Goal: Information Seeking & Learning: Learn about a topic

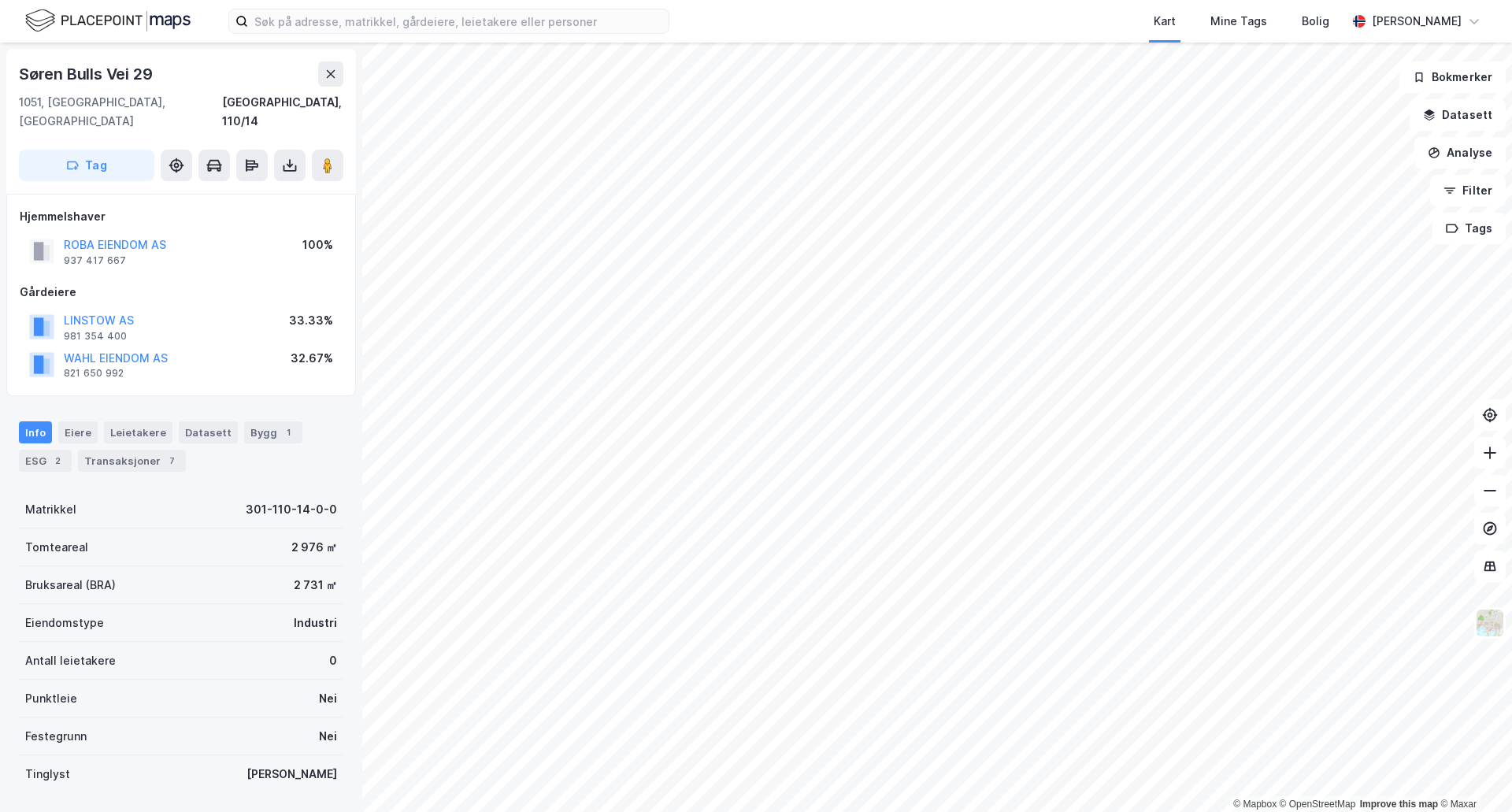
scroll to position [241, 0]
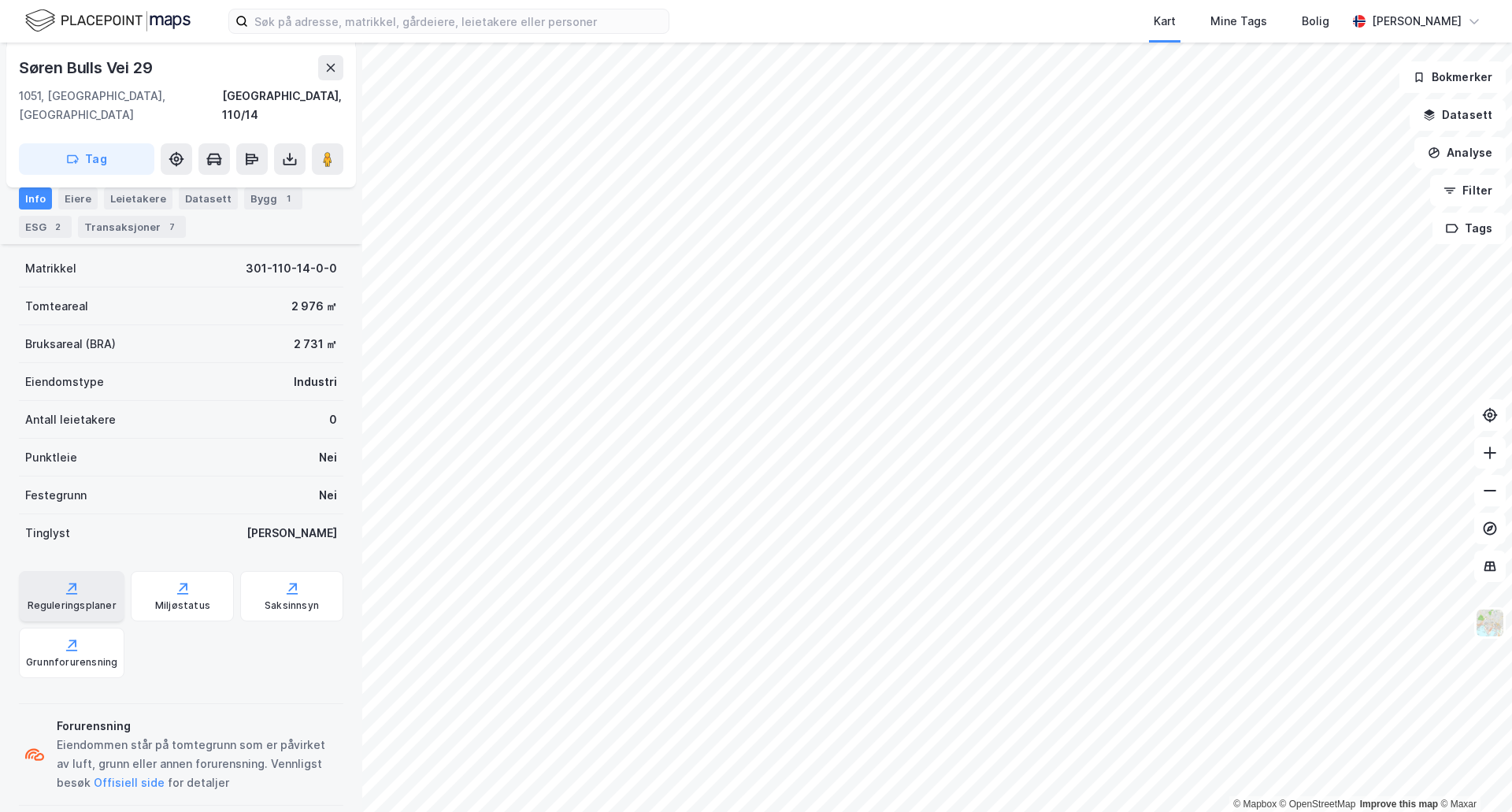
click at [70, 581] on icon at bounding box center [72, 588] width 16 height 16
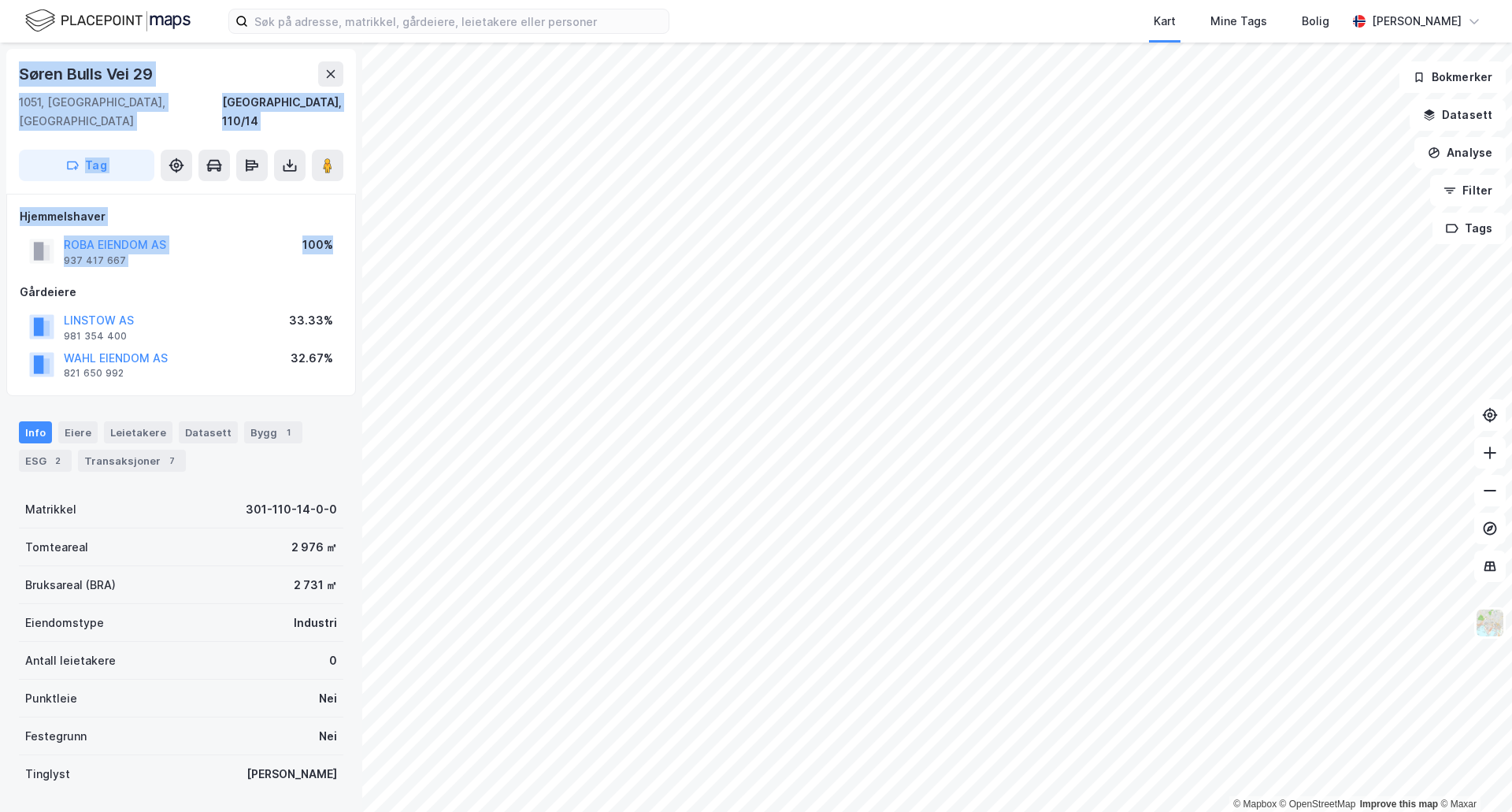
drag, startPoint x: 275, startPoint y: 255, endPoint x: 6, endPoint y: 62, distance: 331.1
click at [6, 62] on div "[PERSON_NAME] Vei [GEOGRAPHIC_DATA], 110/14 Tag Hjemmelshaver ROBA EIENDOM AS 9…" at bounding box center [181, 427] width 362 height 770
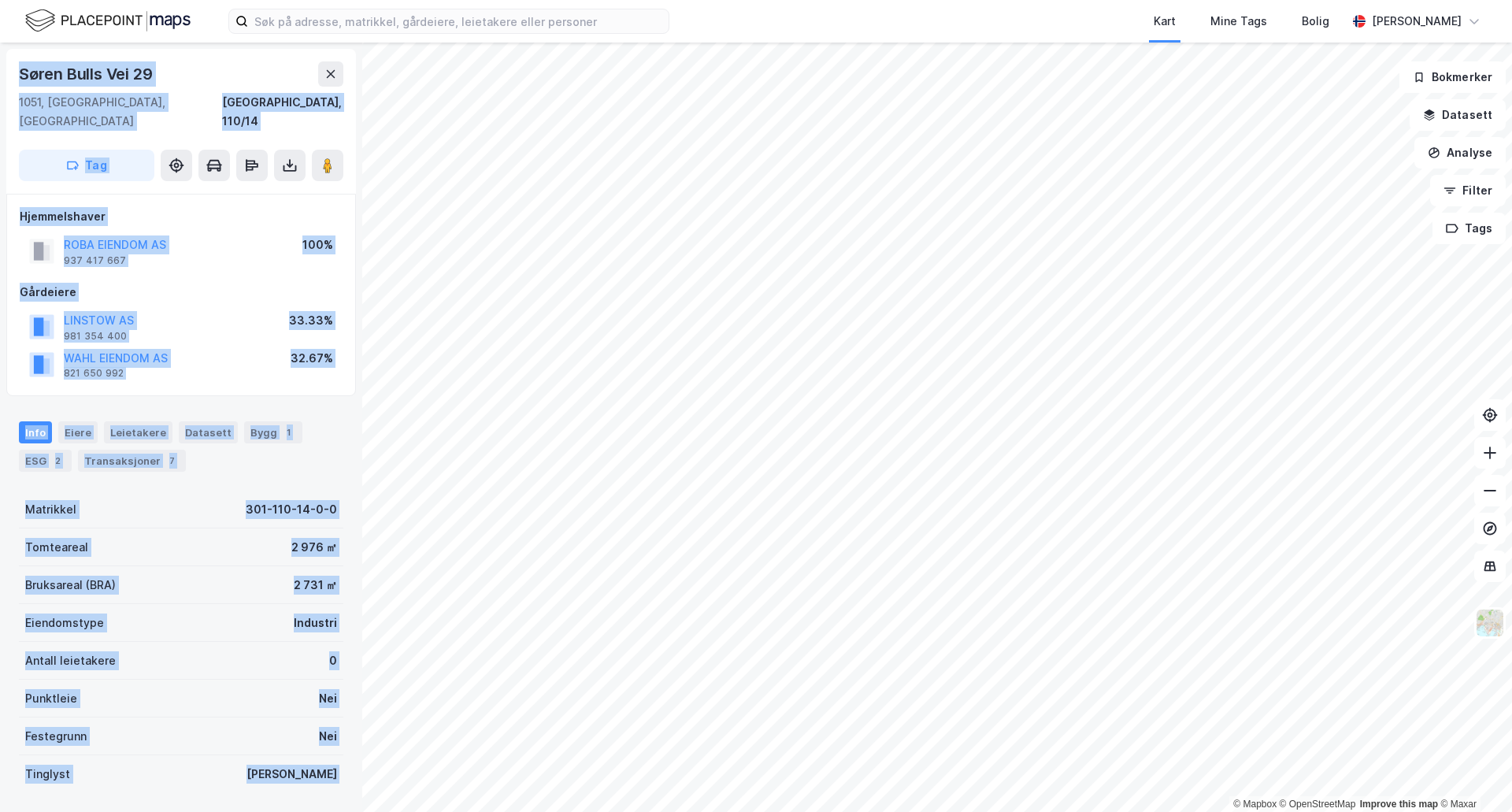
drag, startPoint x: 6, startPoint y: 62, endPoint x: 324, endPoint y: 758, distance: 765.2
click at [324, 758] on div "[PERSON_NAME] Vei [GEOGRAPHIC_DATA], 110/14 Tag Hjemmelshaver ROBA EIENDOM AS 9…" at bounding box center [181, 427] width 362 height 770
click at [301, 680] on div "Punktleie Nei" at bounding box center [181, 699] width 325 height 38
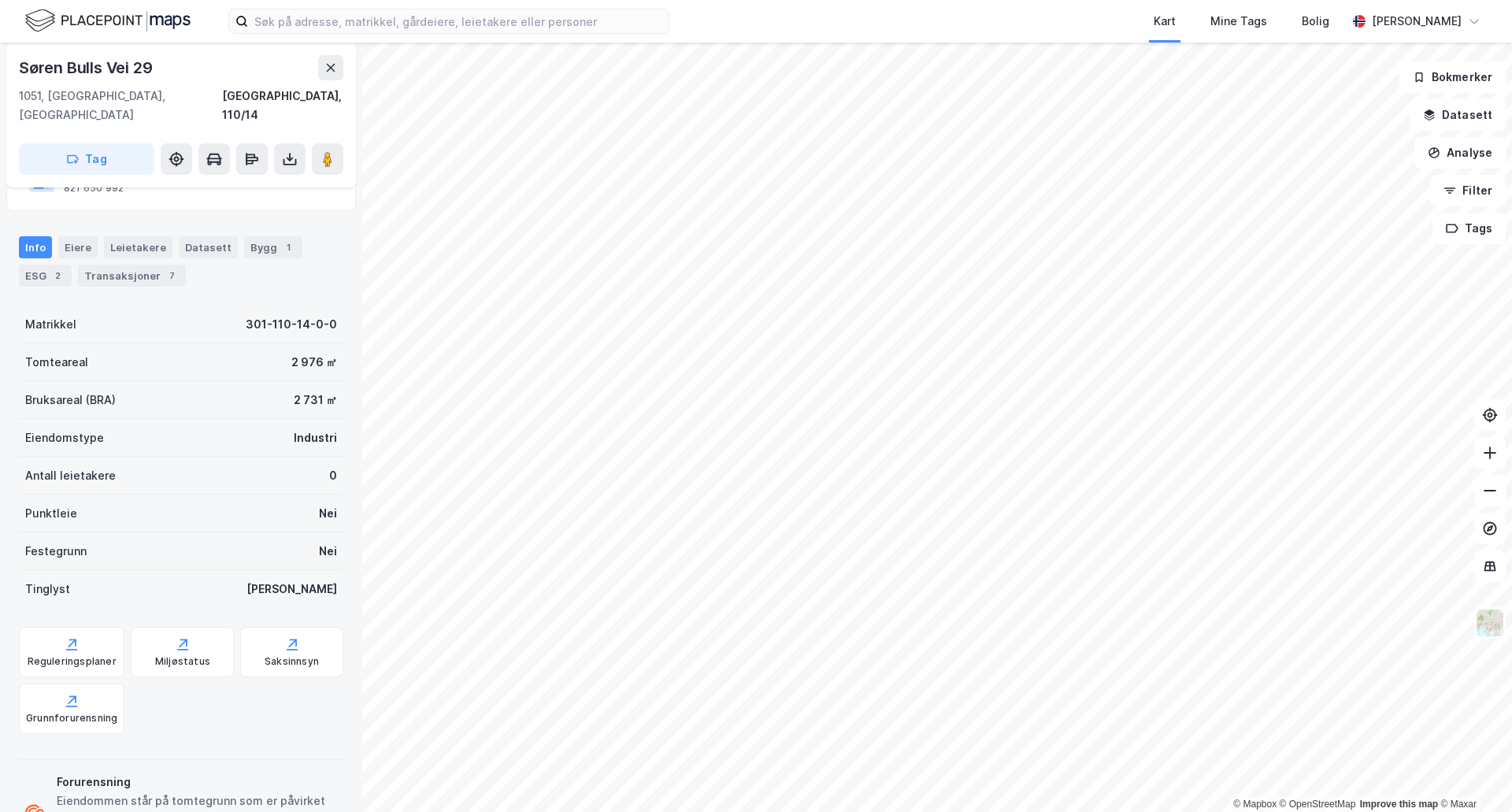
scroll to position [162, 0]
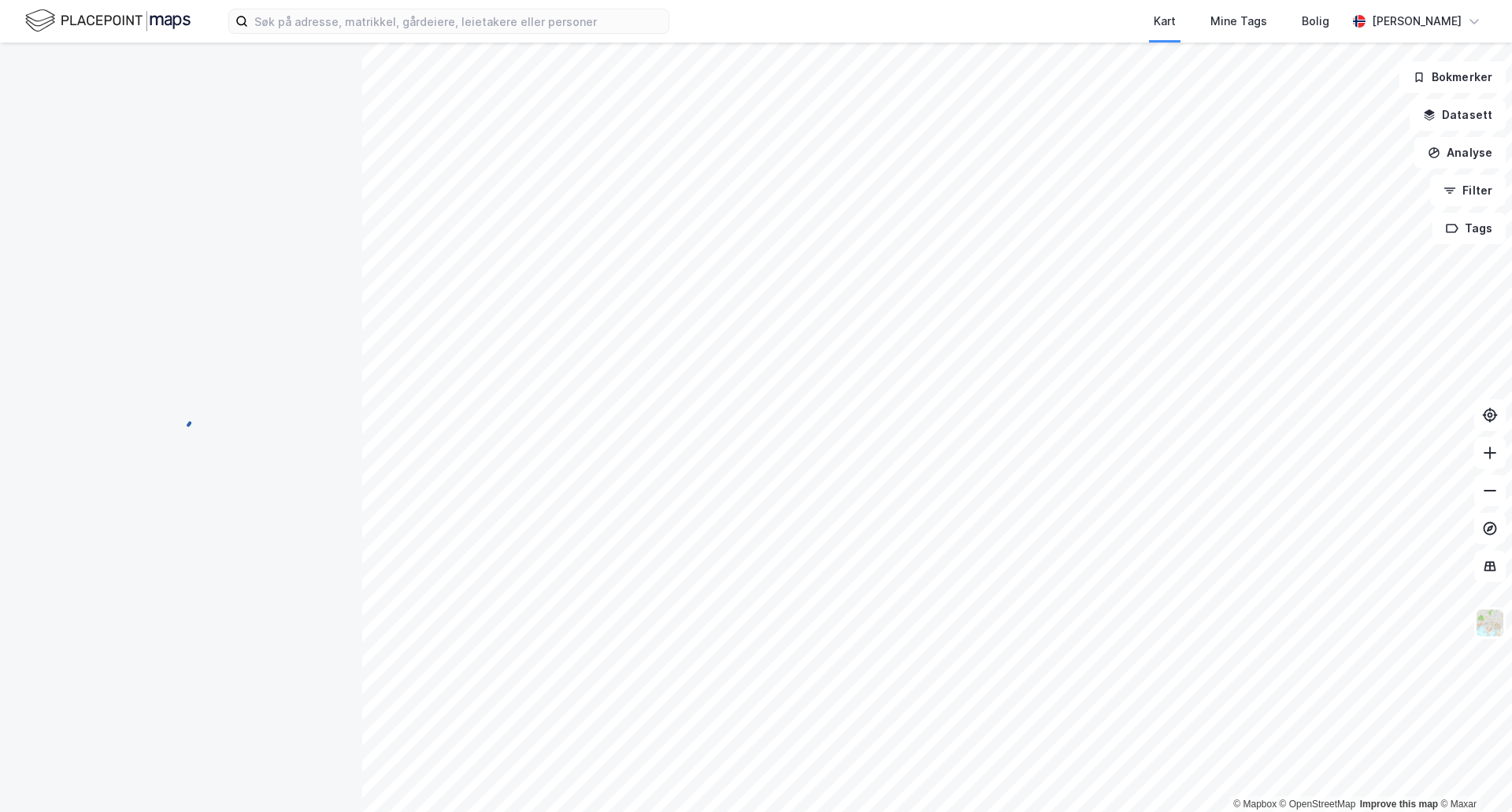
scroll to position [45, 0]
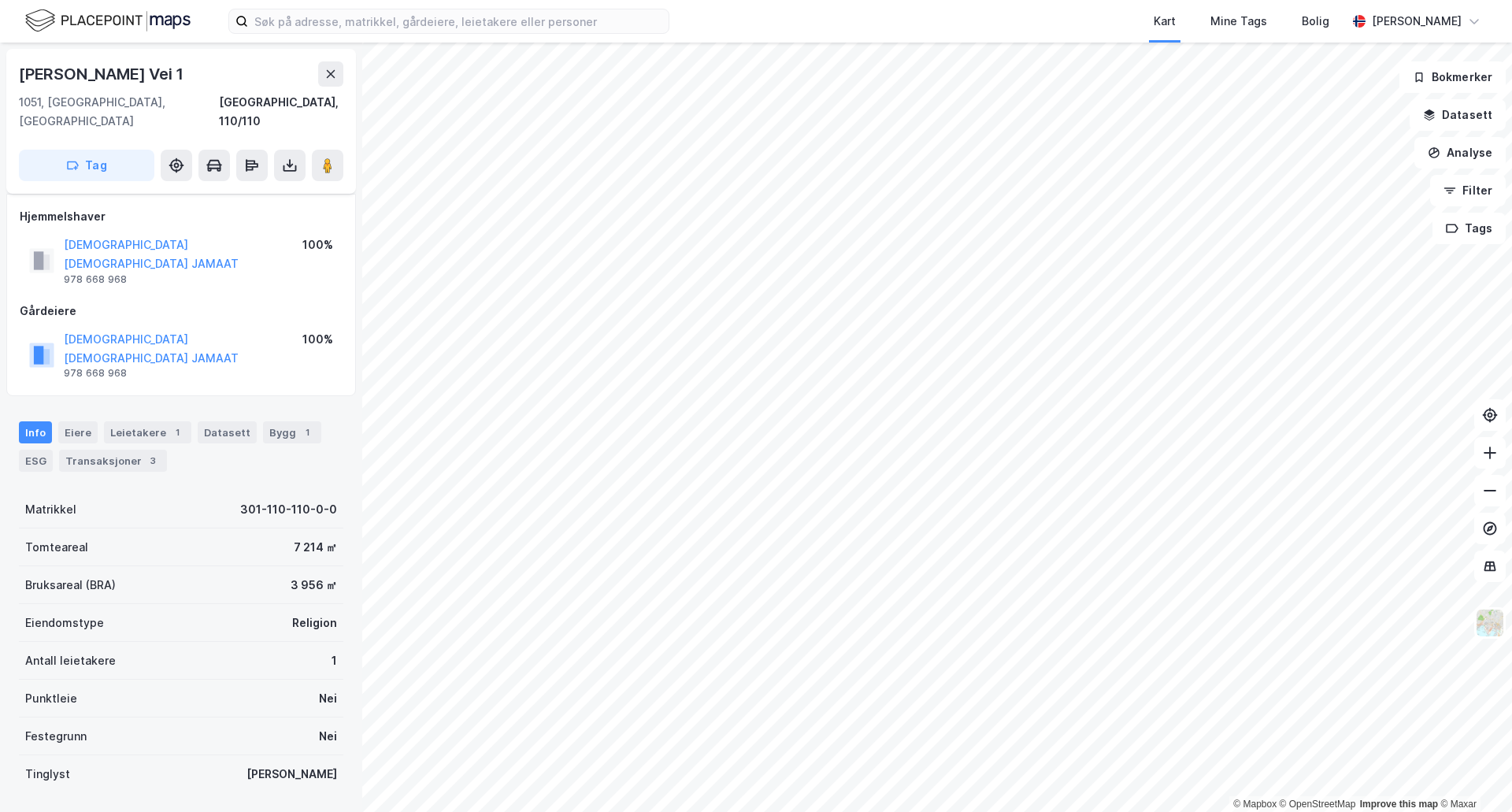
scroll to position [45, 0]
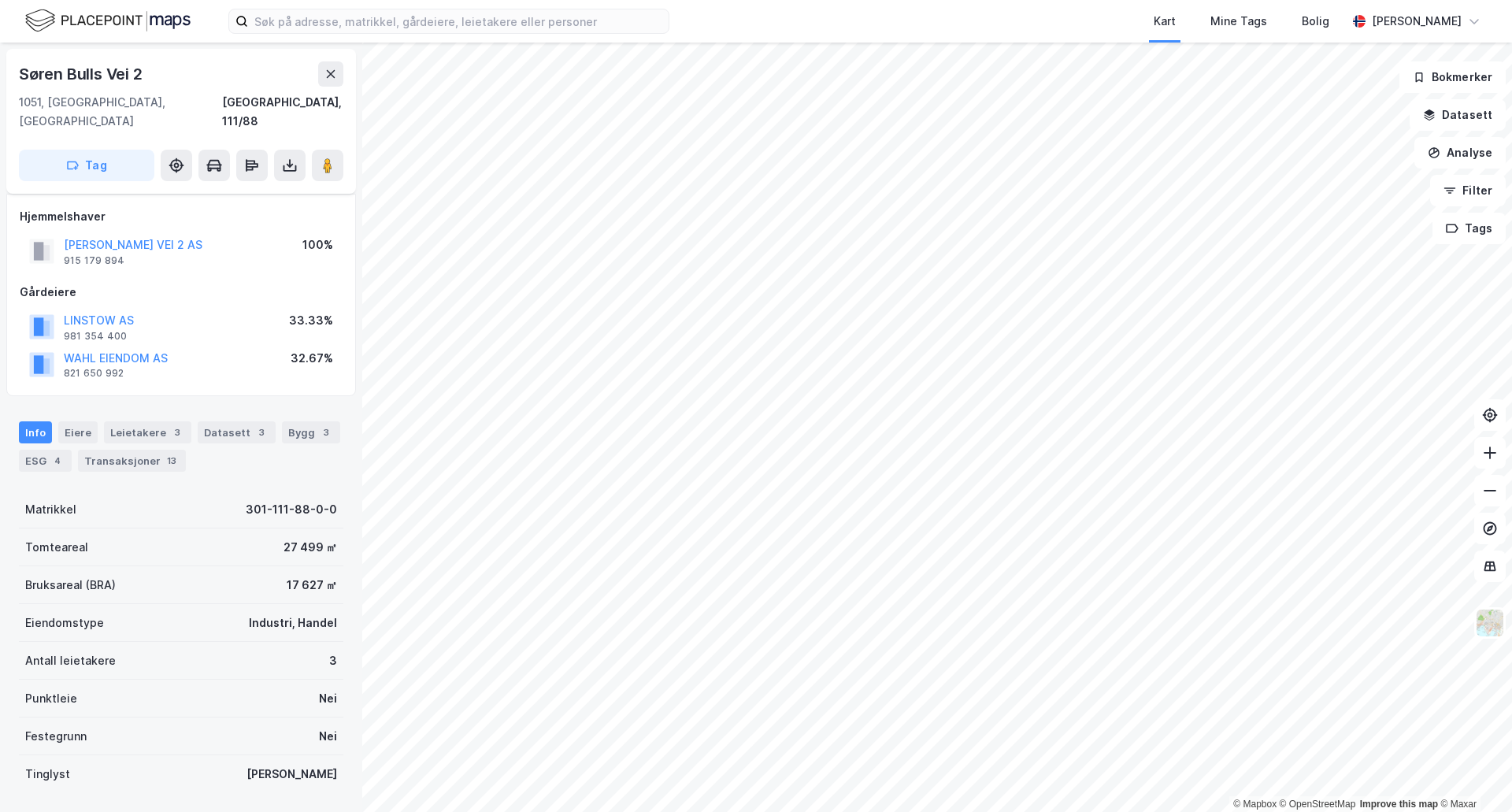
scroll to position [45, 0]
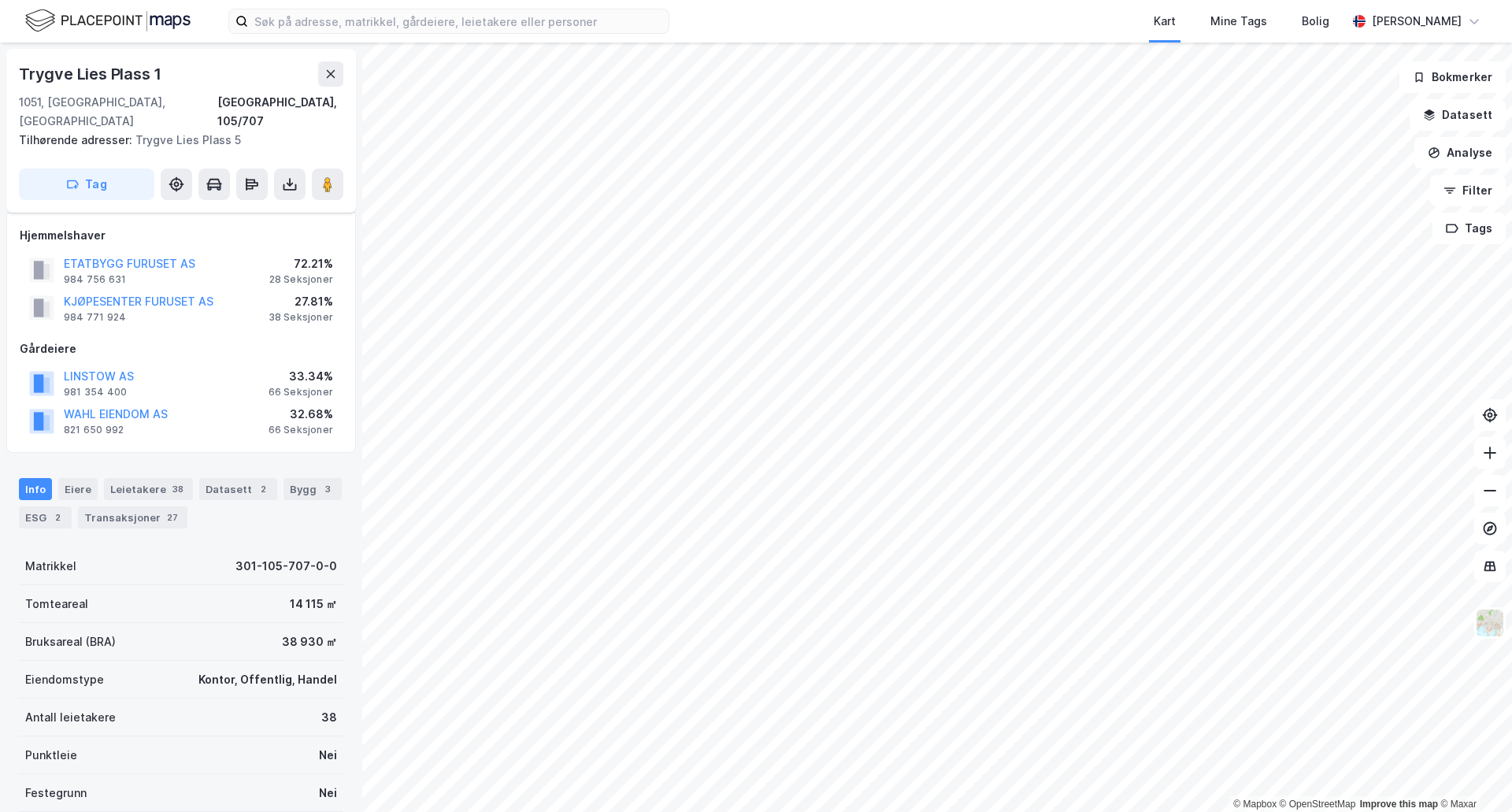
scroll to position [45, 0]
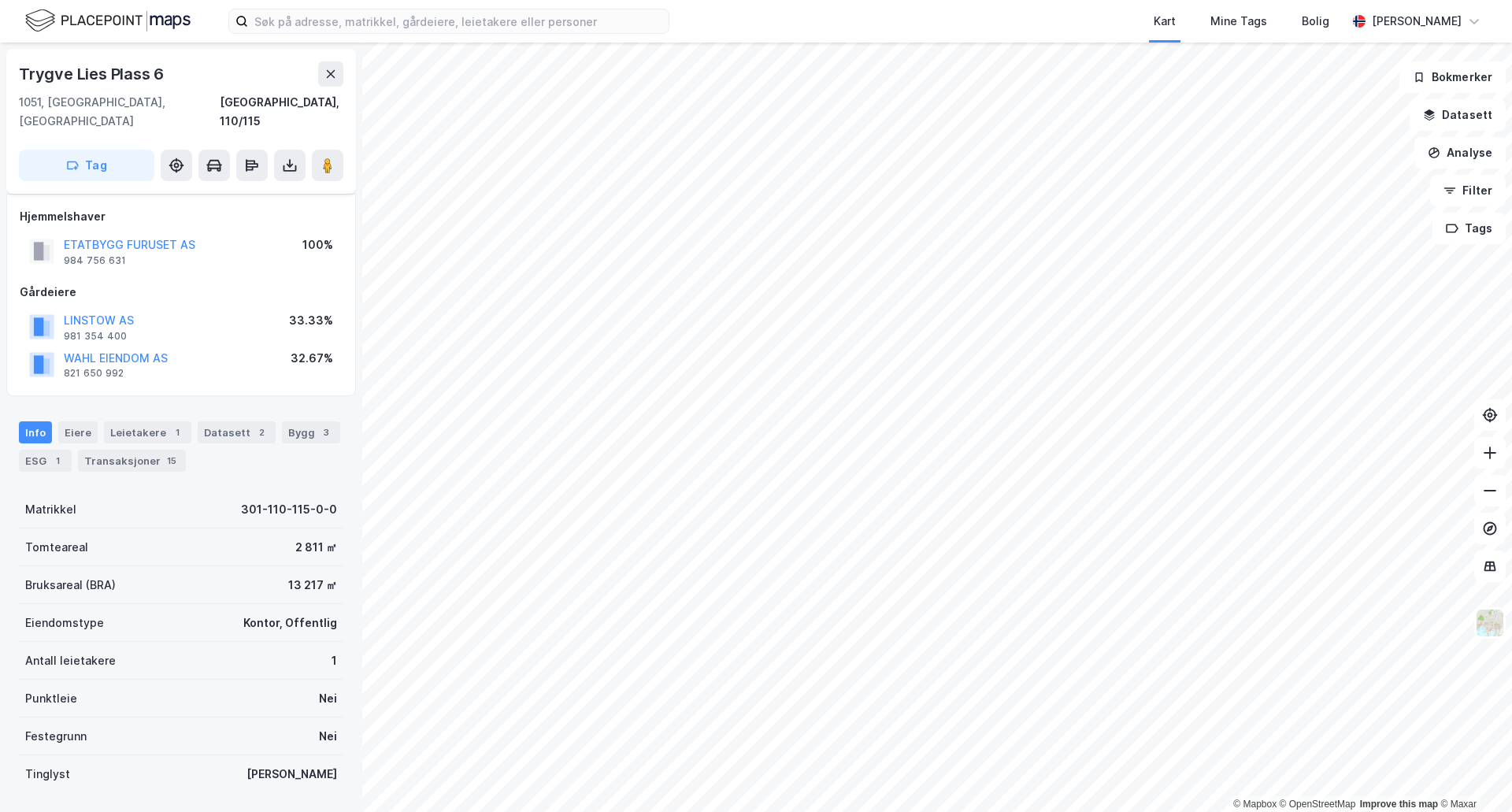
scroll to position [45, 0]
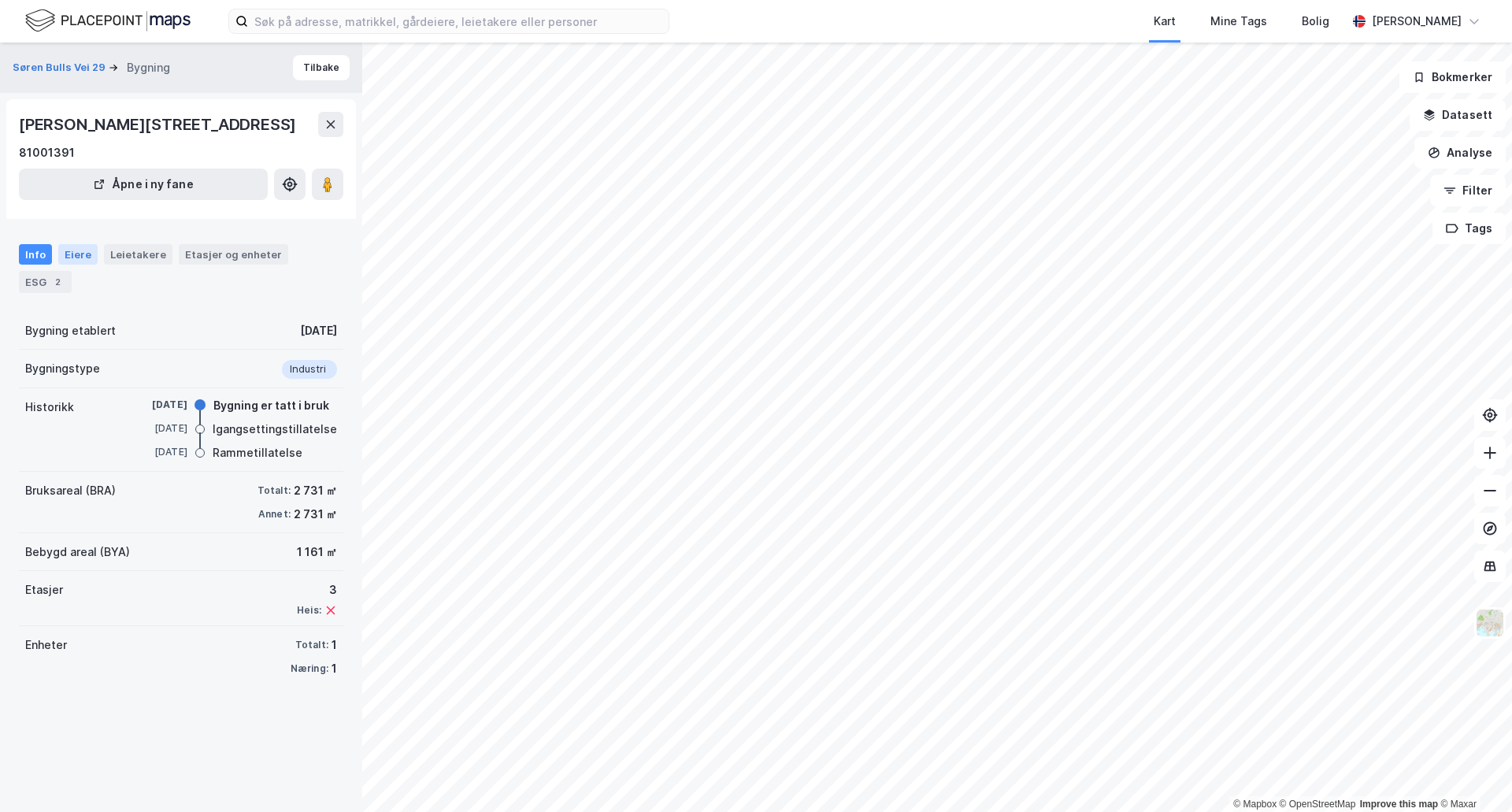
click at [76, 259] on div "Eiere" at bounding box center [78, 255] width 40 height 21
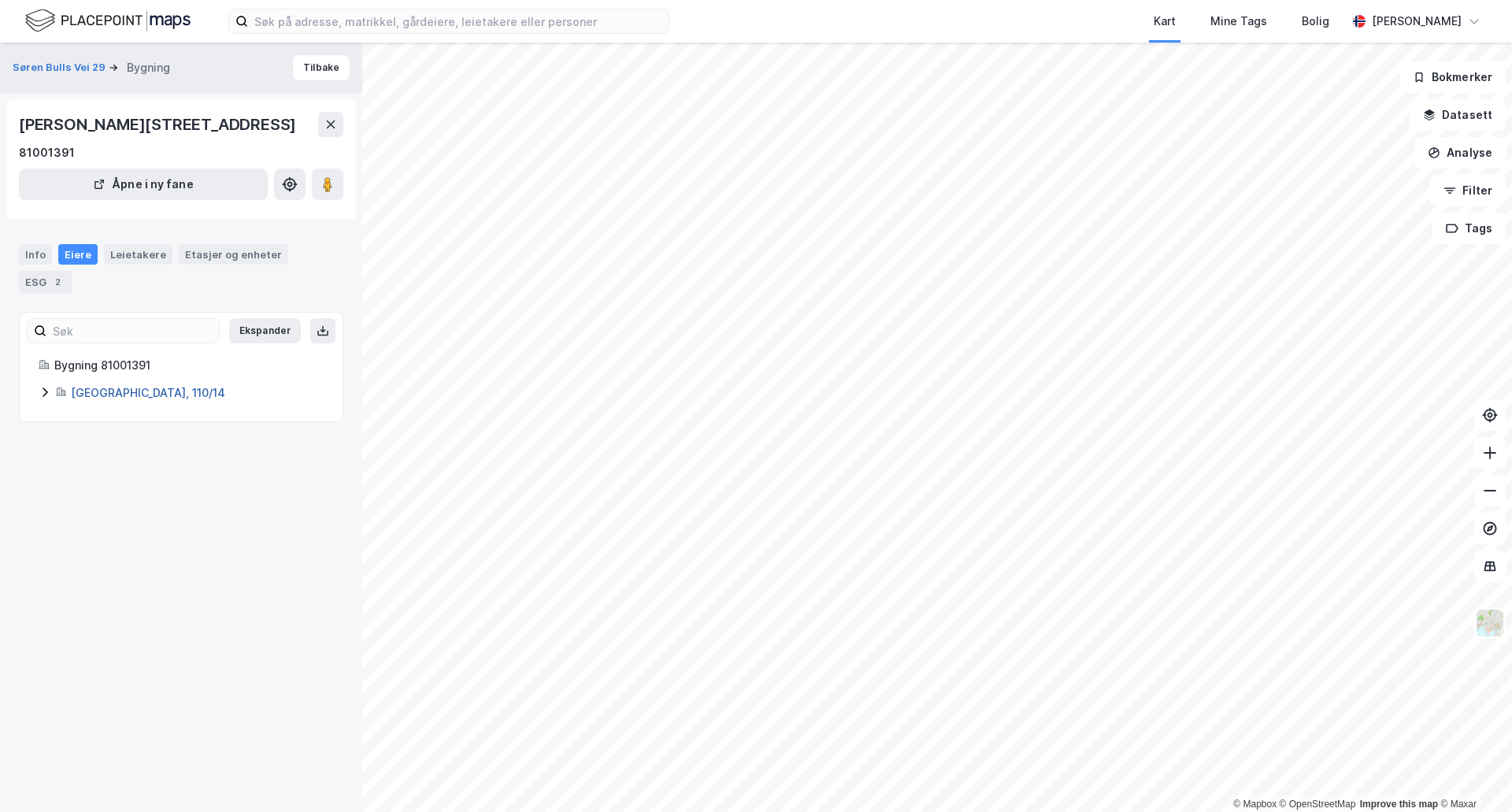
click at [85, 398] on link "[GEOGRAPHIC_DATA], 110/14" at bounding box center [148, 393] width 155 height 13
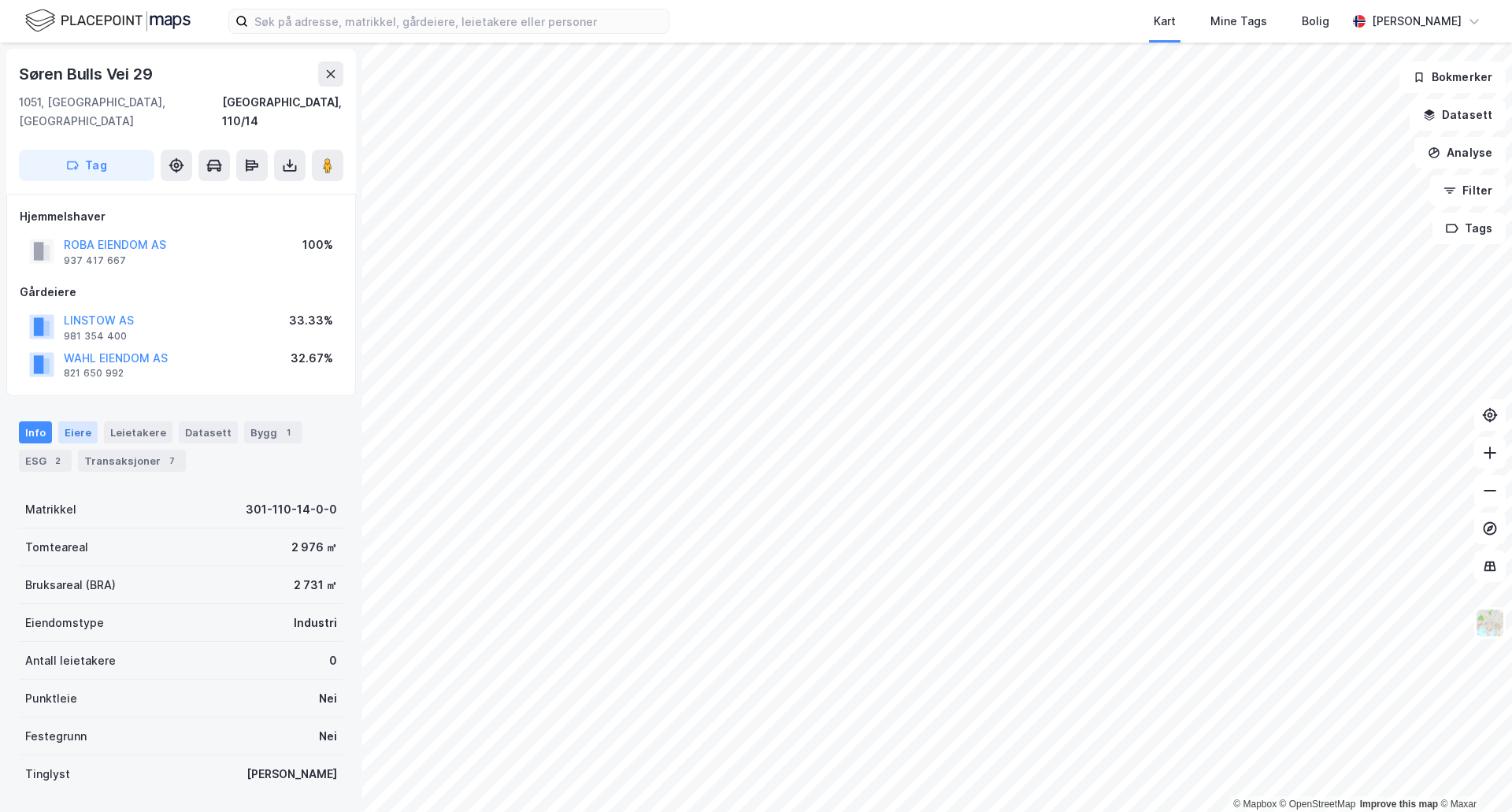
click at [72, 421] on div "Eiere" at bounding box center [78, 431] width 40 height 22
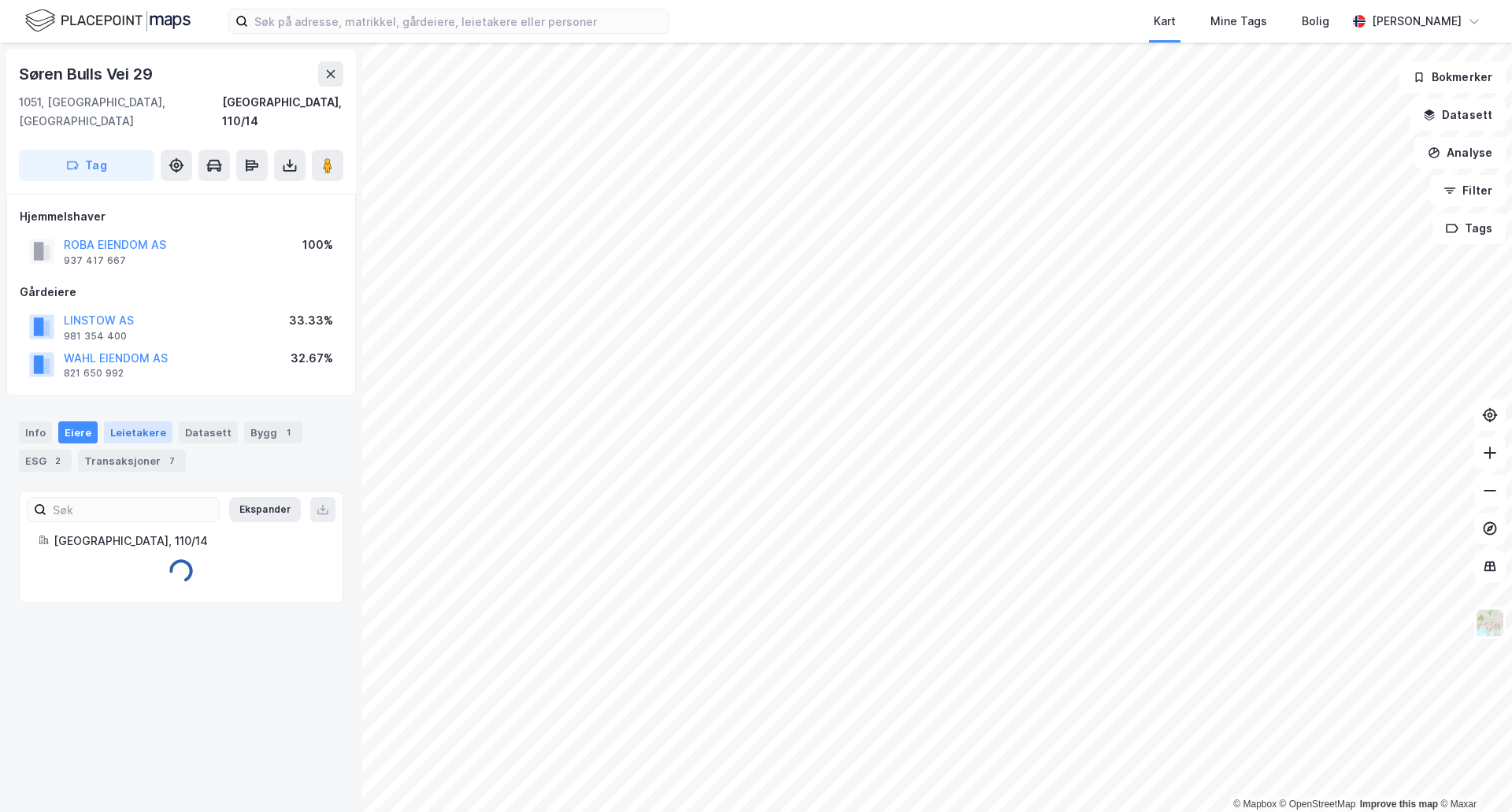
click at [109, 421] on div "Leietakere" at bounding box center [138, 431] width 69 height 22
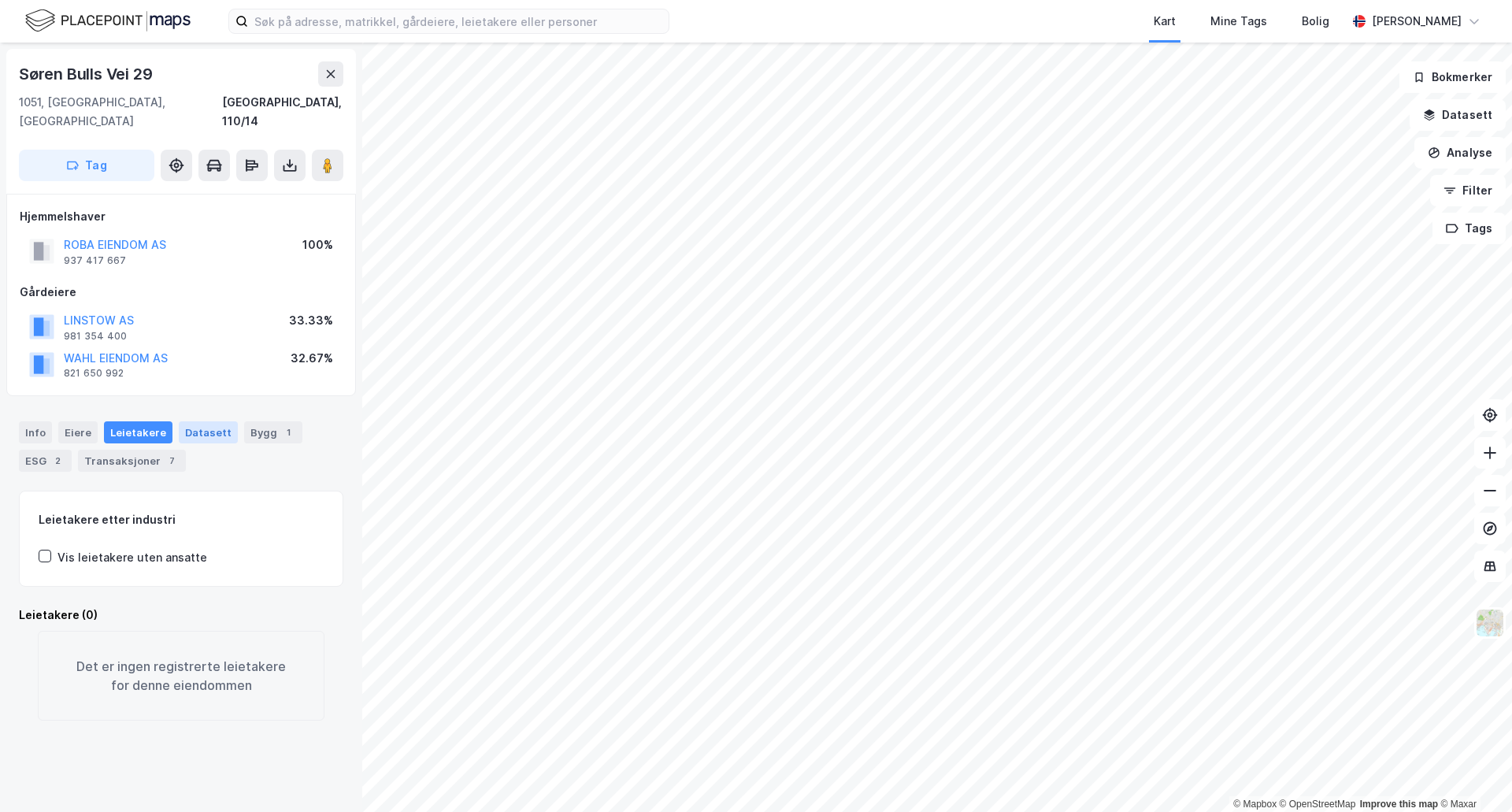
click at [178, 421] on div "Datasett" at bounding box center [208, 431] width 59 height 22
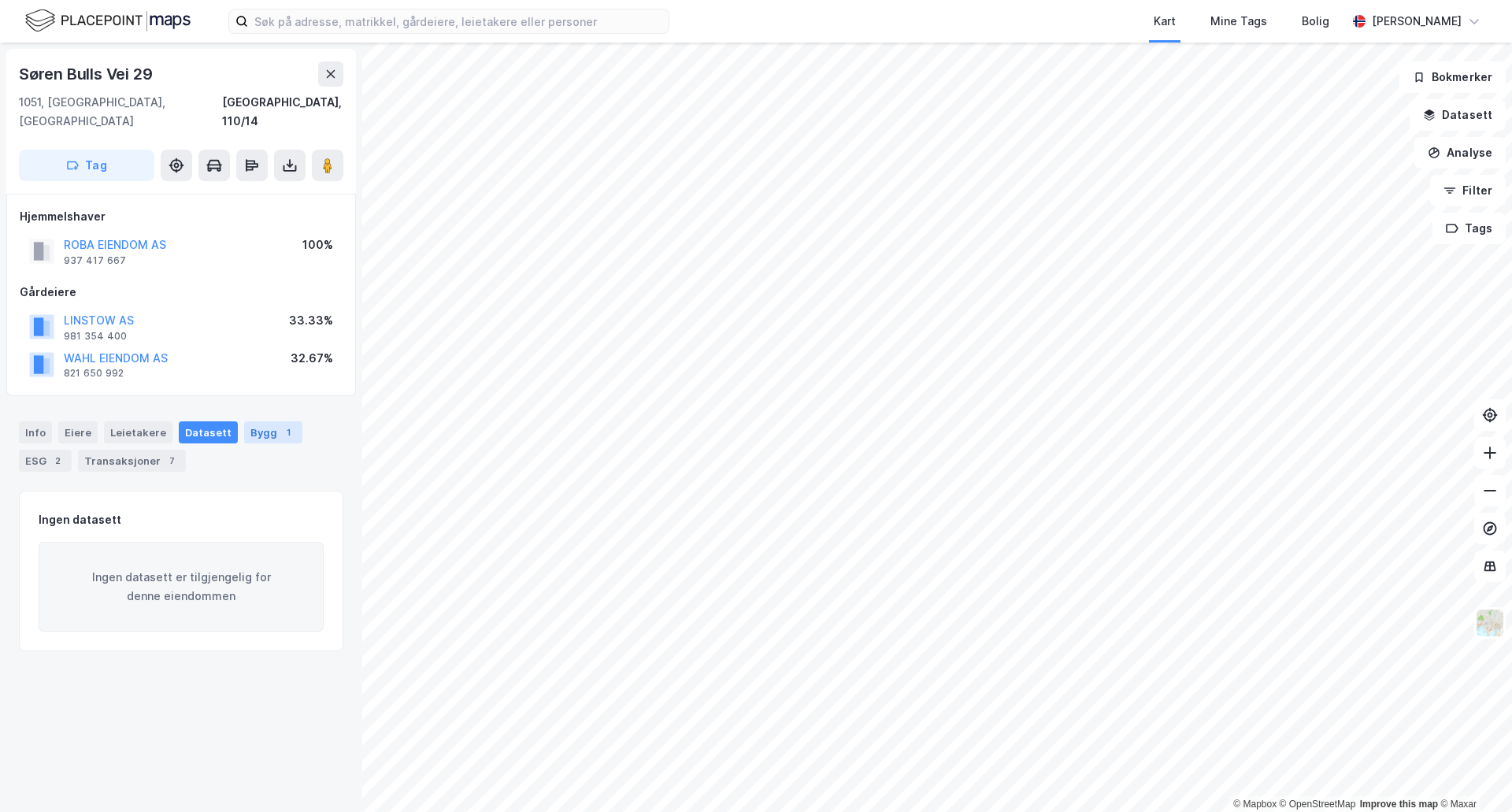
click at [244, 421] on div "Bygg 1" at bounding box center [274, 431] width 59 height 22
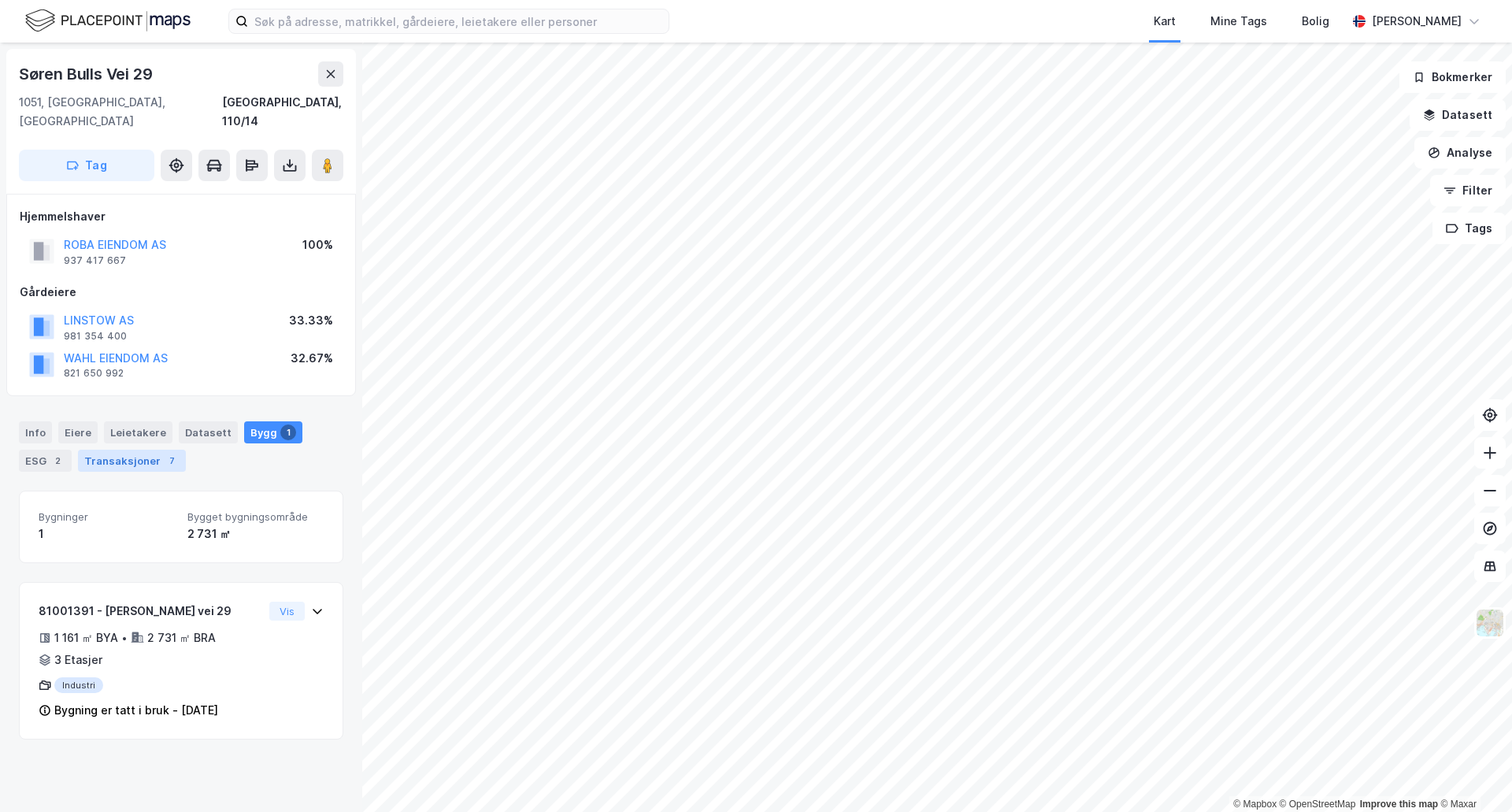
click at [120, 449] on div "Transaksjoner 7" at bounding box center [132, 460] width 108 height 22
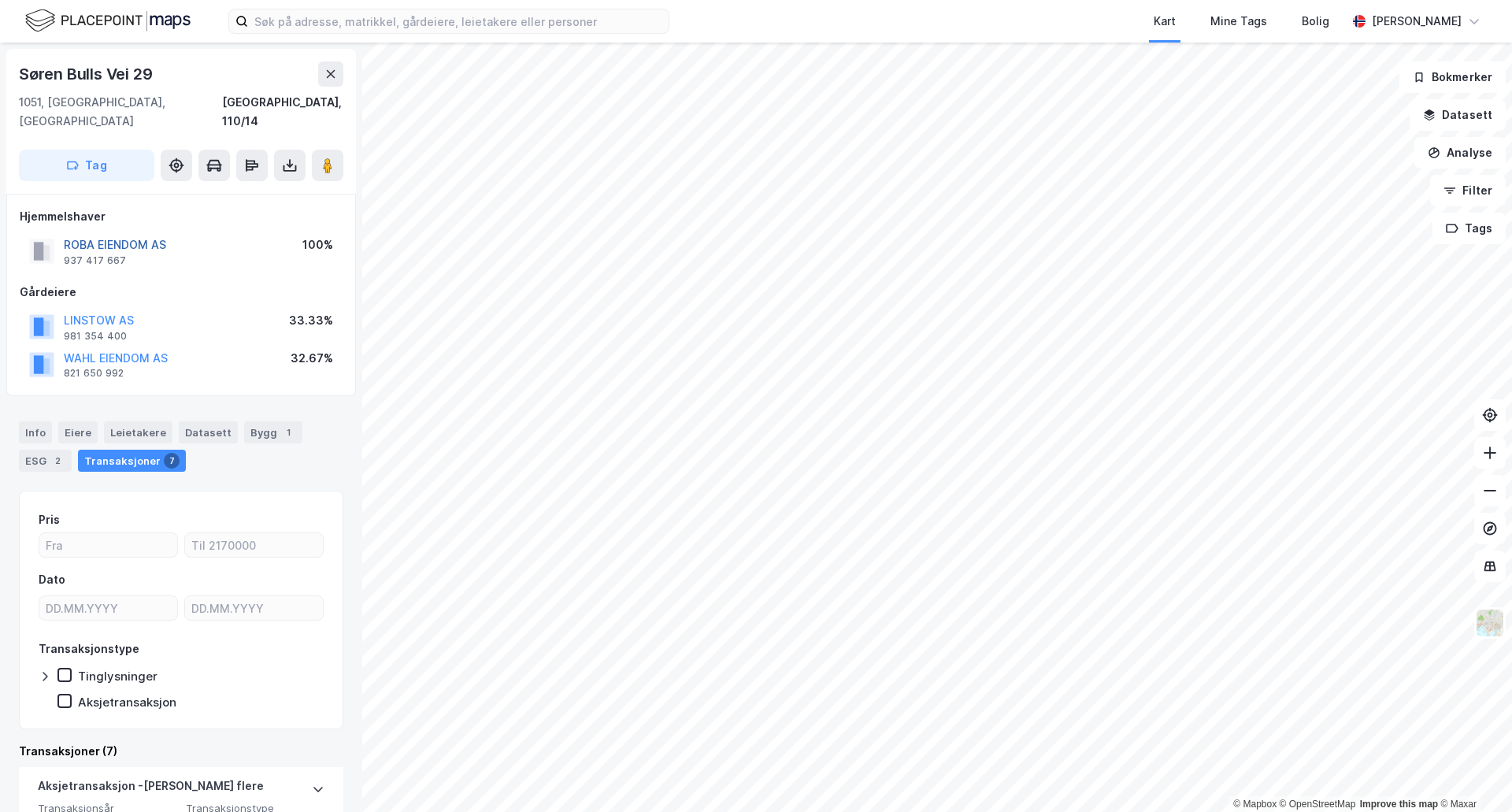
click at [0, 0] on button "ROBA EIENDOM AS" at bounding box center [0, 0] width 0 height 0
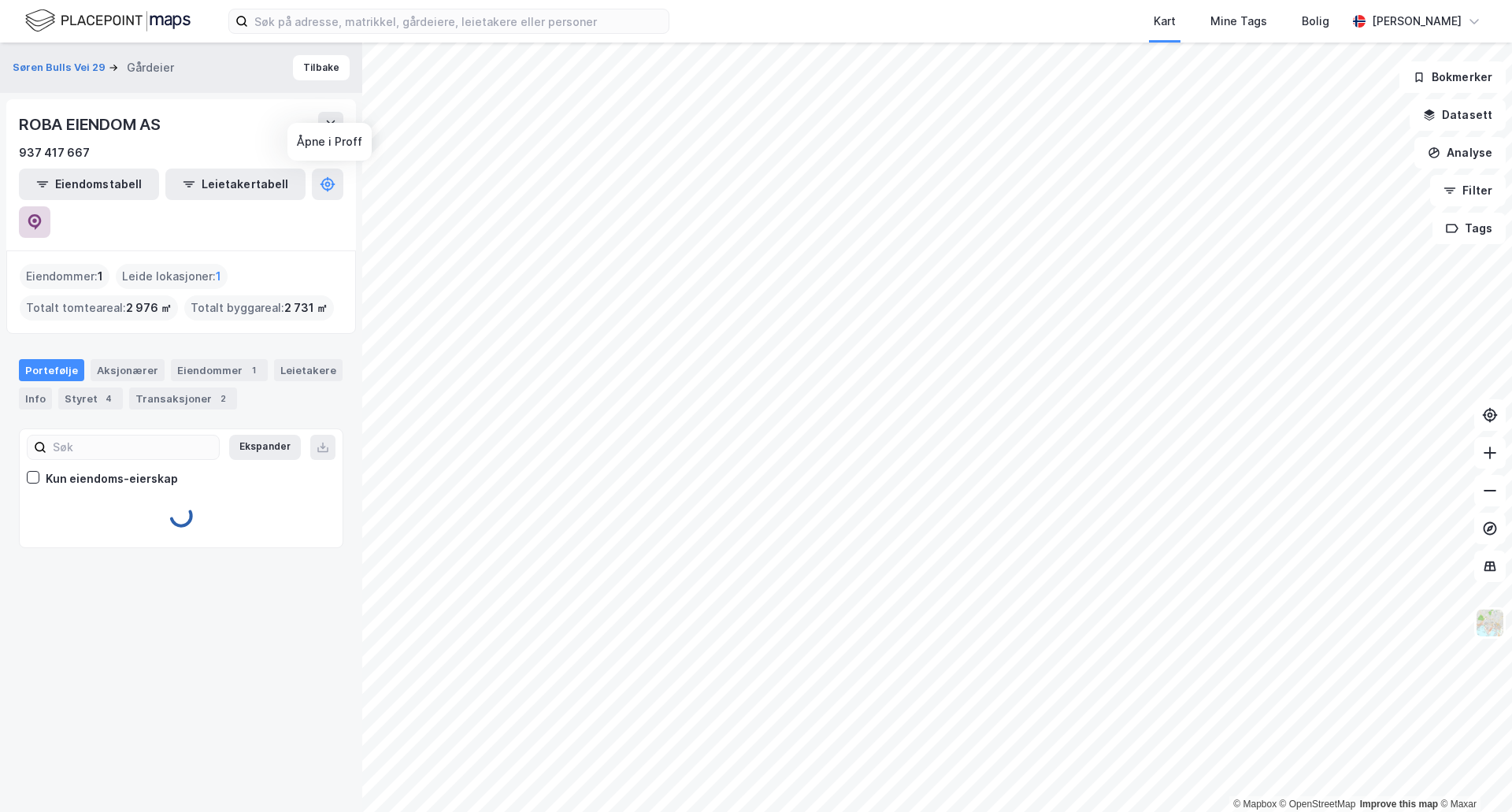
click at [42, 214] on icon at bounding box center [34, 222] width 16 height 16
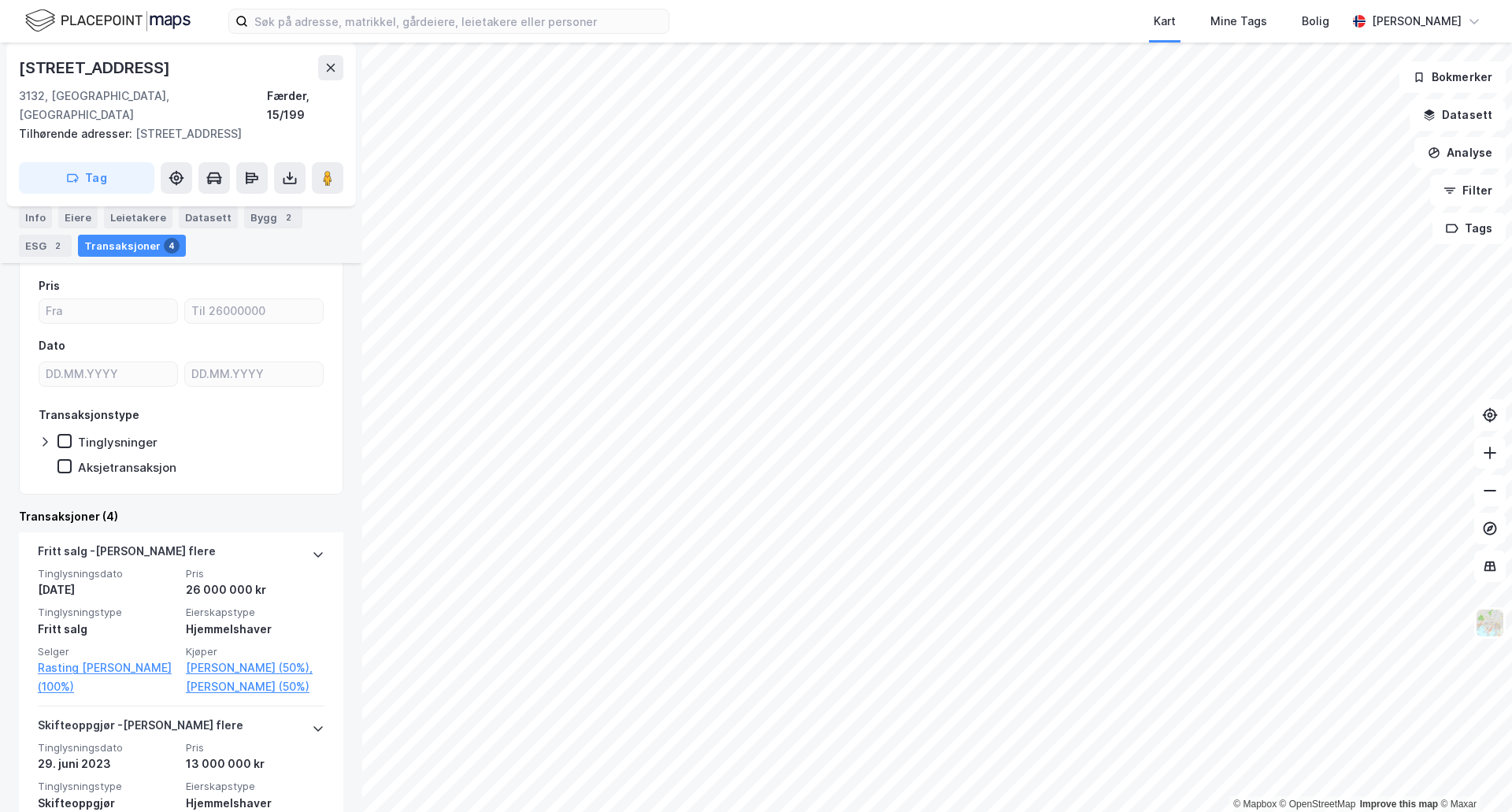
scroll to position [394, 0]
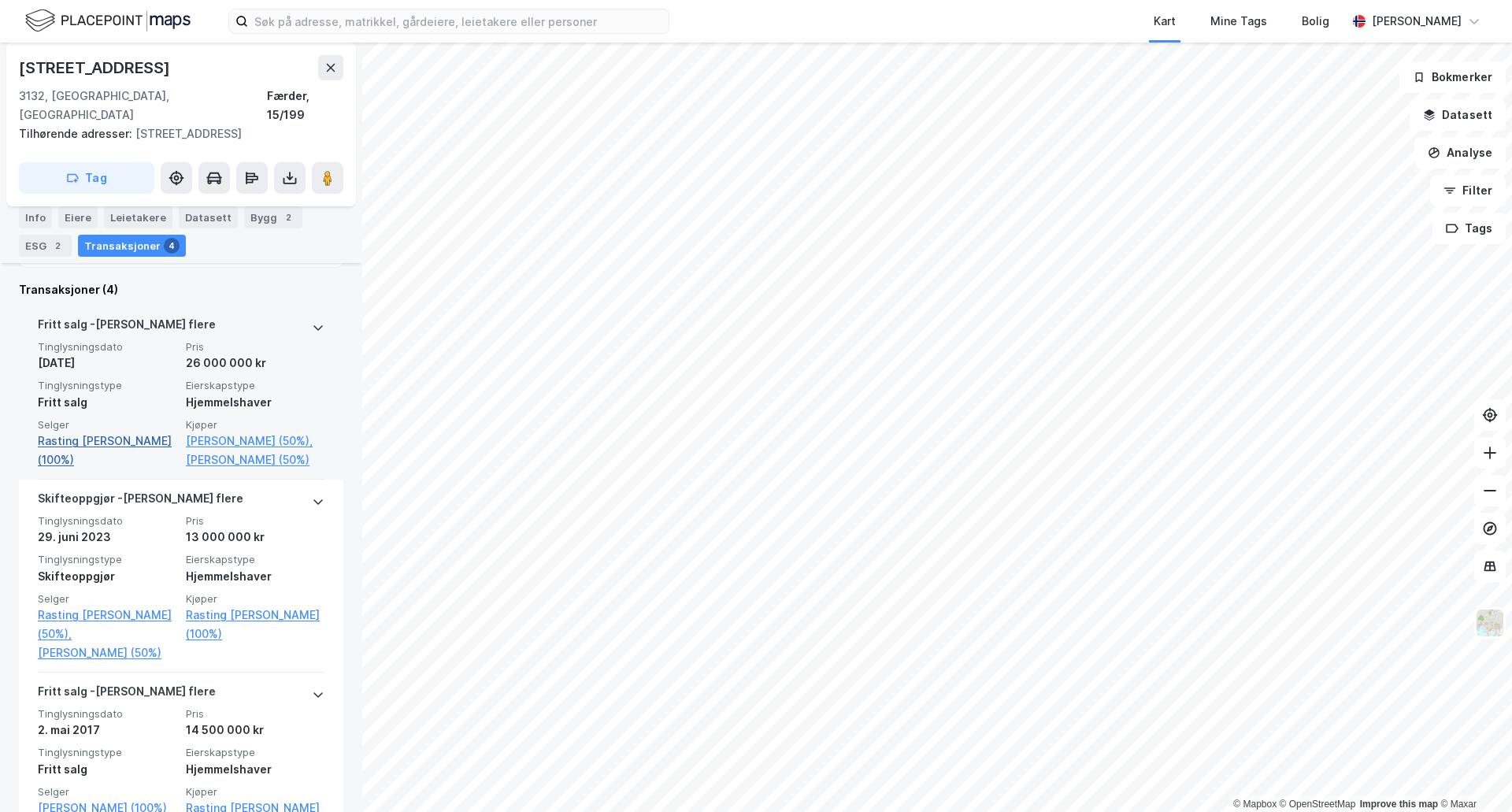
click at [78, 431] on link "Rasting [PERSON_NAME] (100%)" at bounding box center [107, 450] width 139 height 38
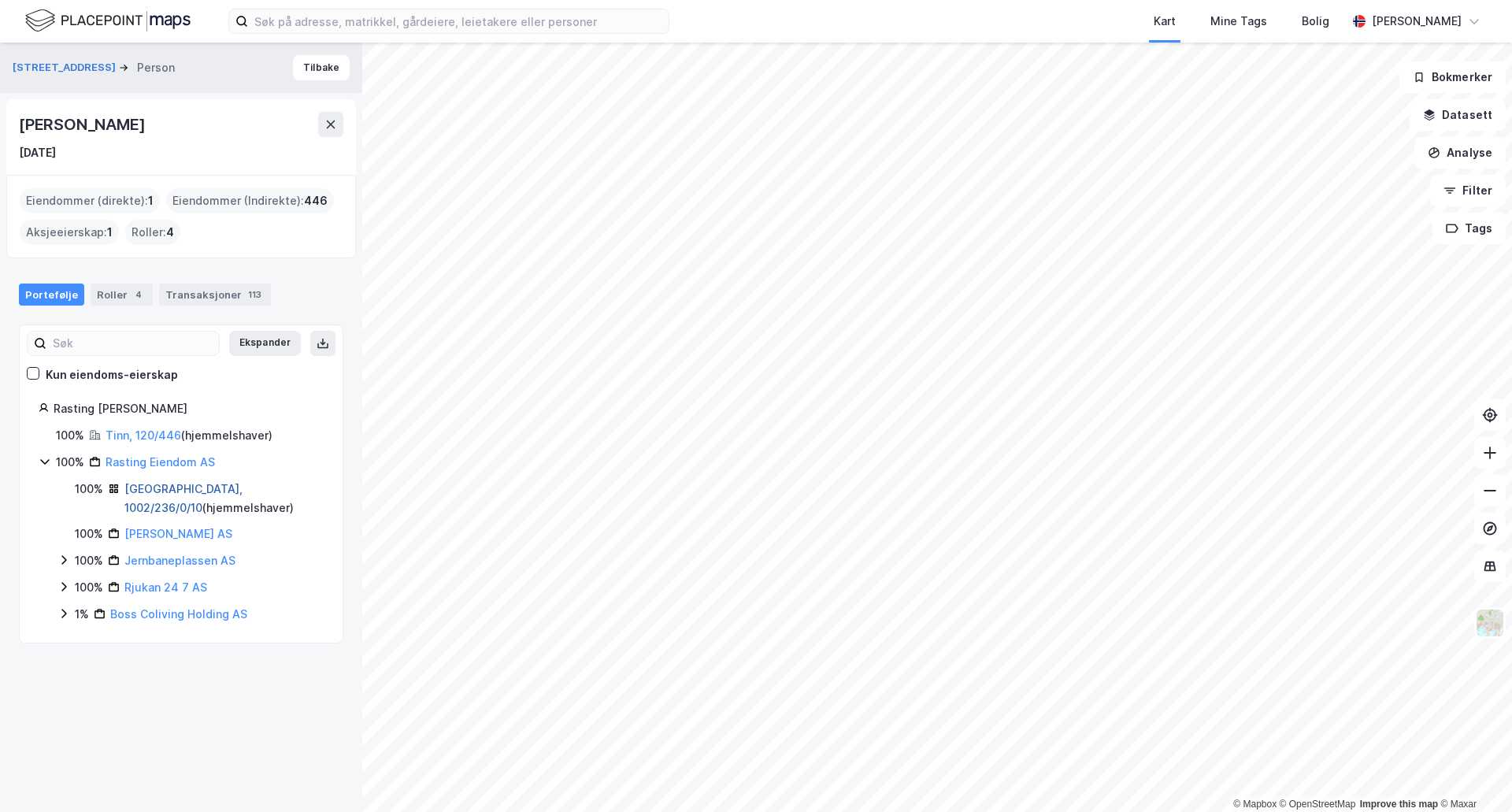
click at [180, 482] on link "[GEOGRAPHIC_DATA], 1002/236/0/10" at bounding box center [183, 499] width 118 height 32
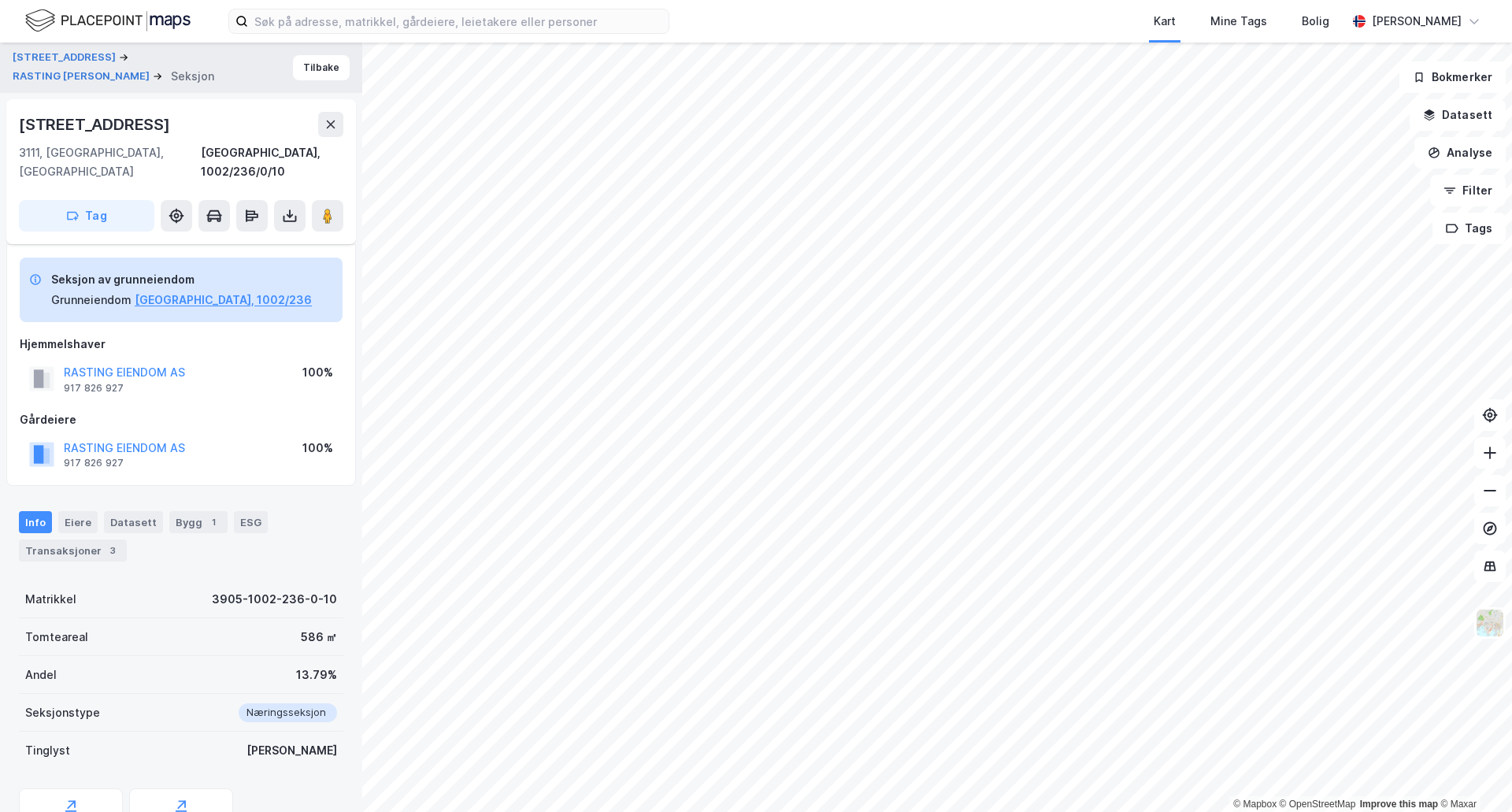
scroll to position [142, 0]
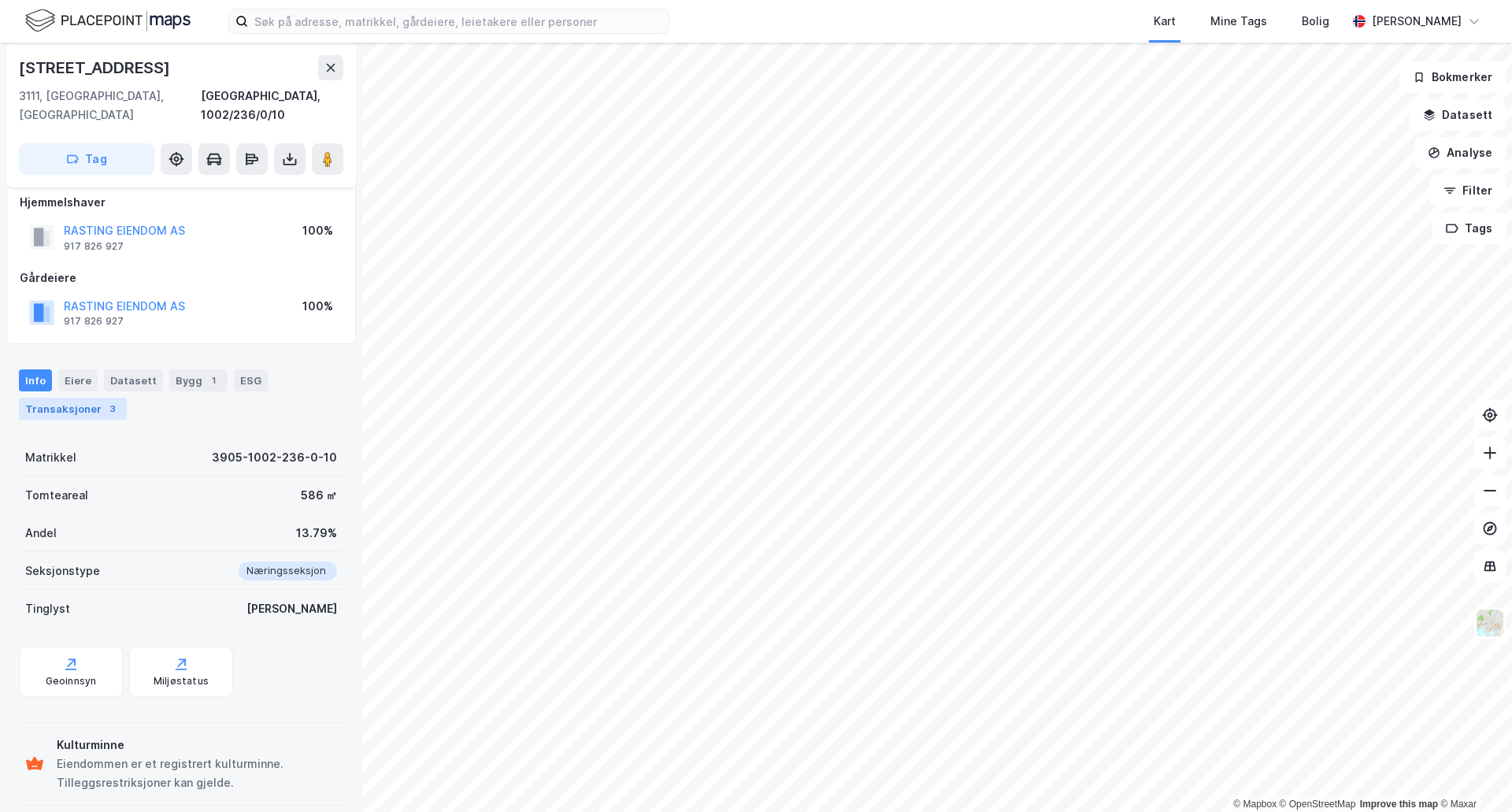
click at [92, 398] on div "Transaksjoner 3" at bounding box center [73, 408] width 108 height 22
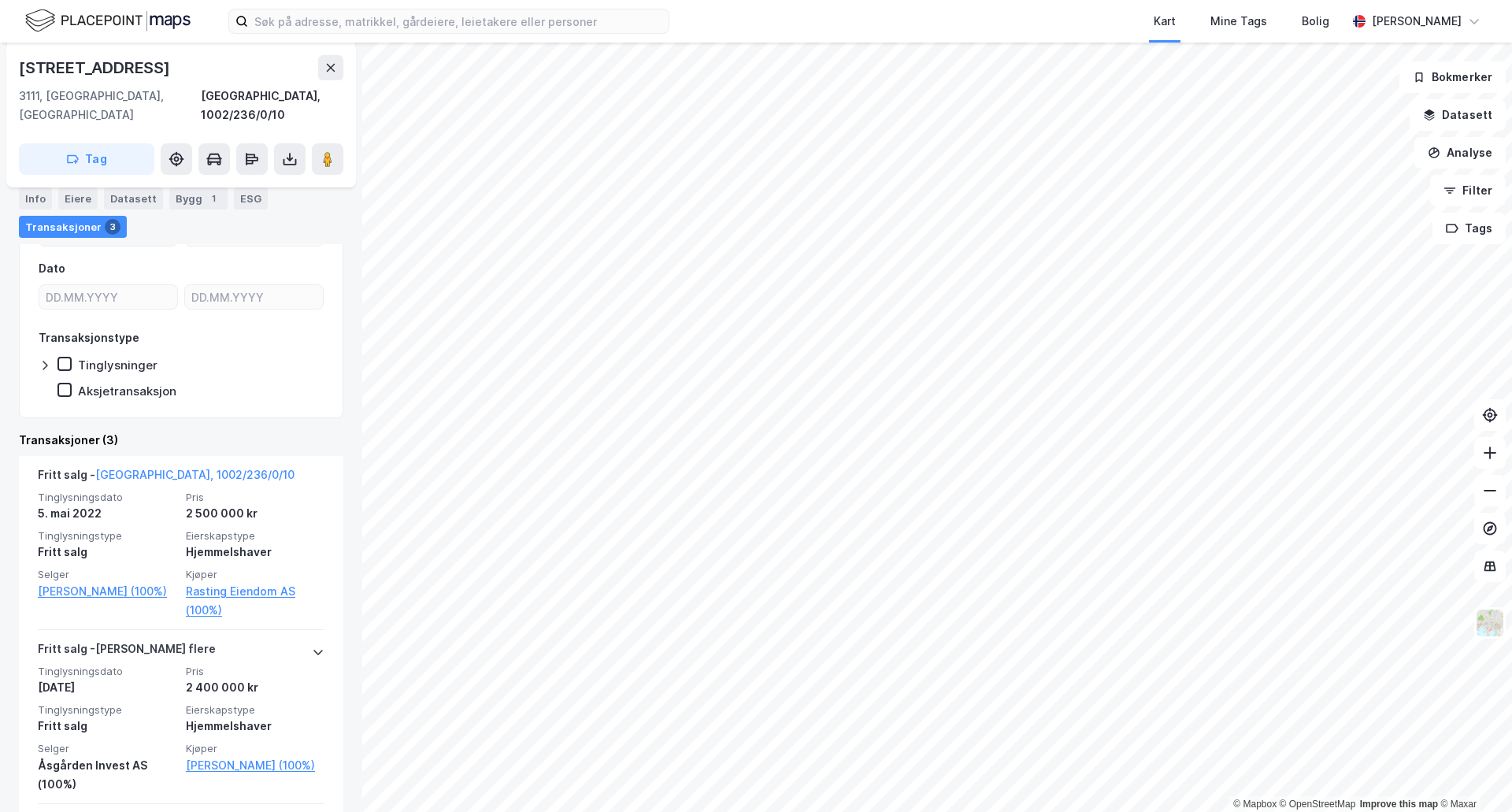
scroll to position [221, 0]
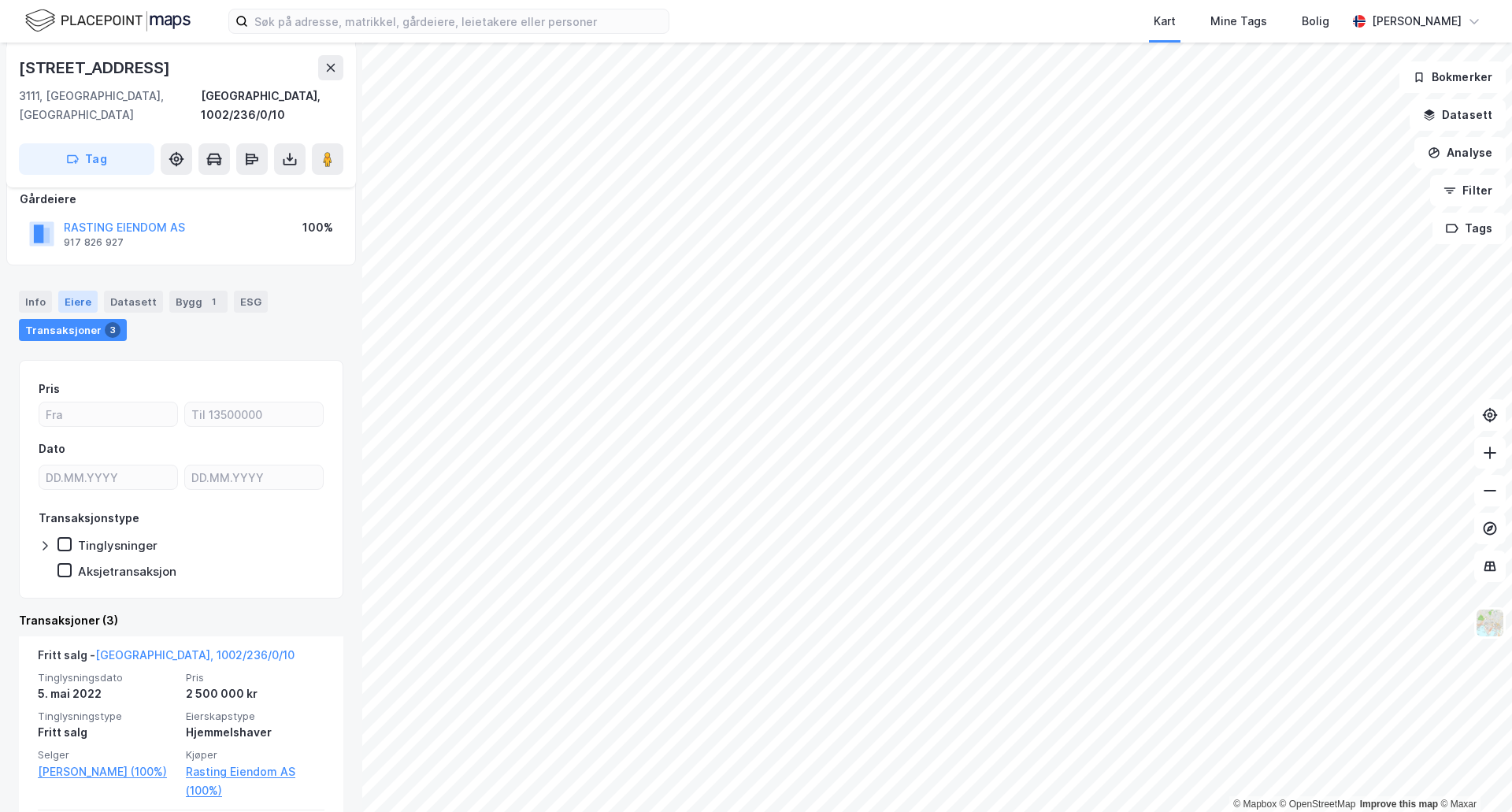
click at [80, 291] on div "Eiere" at bounding box center [78, 301] width 40 height 22
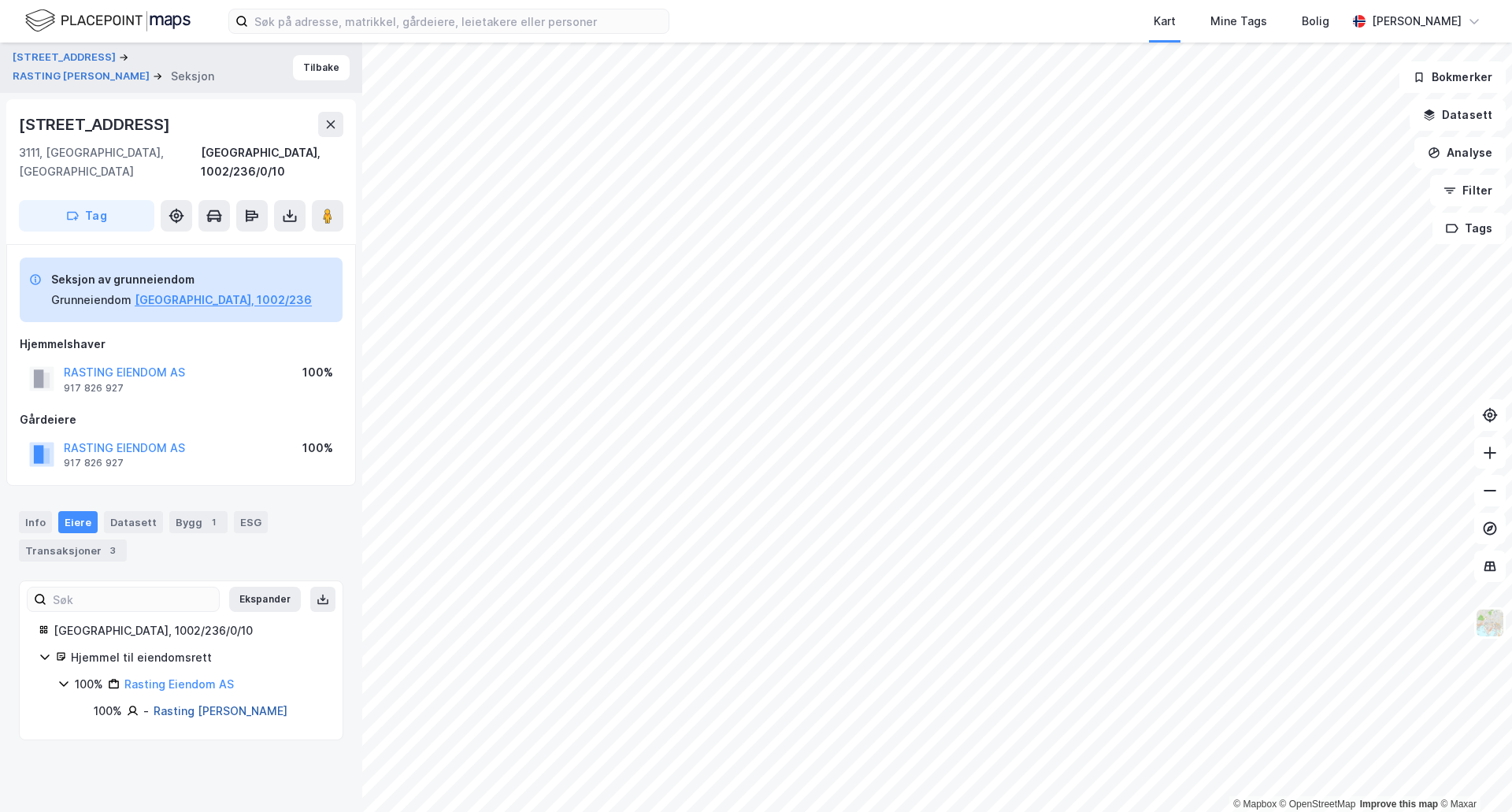
click at [221, 704] on link "Rasting [PERSON_NAME]" at bounding box center [221, 711] width 134 height 13
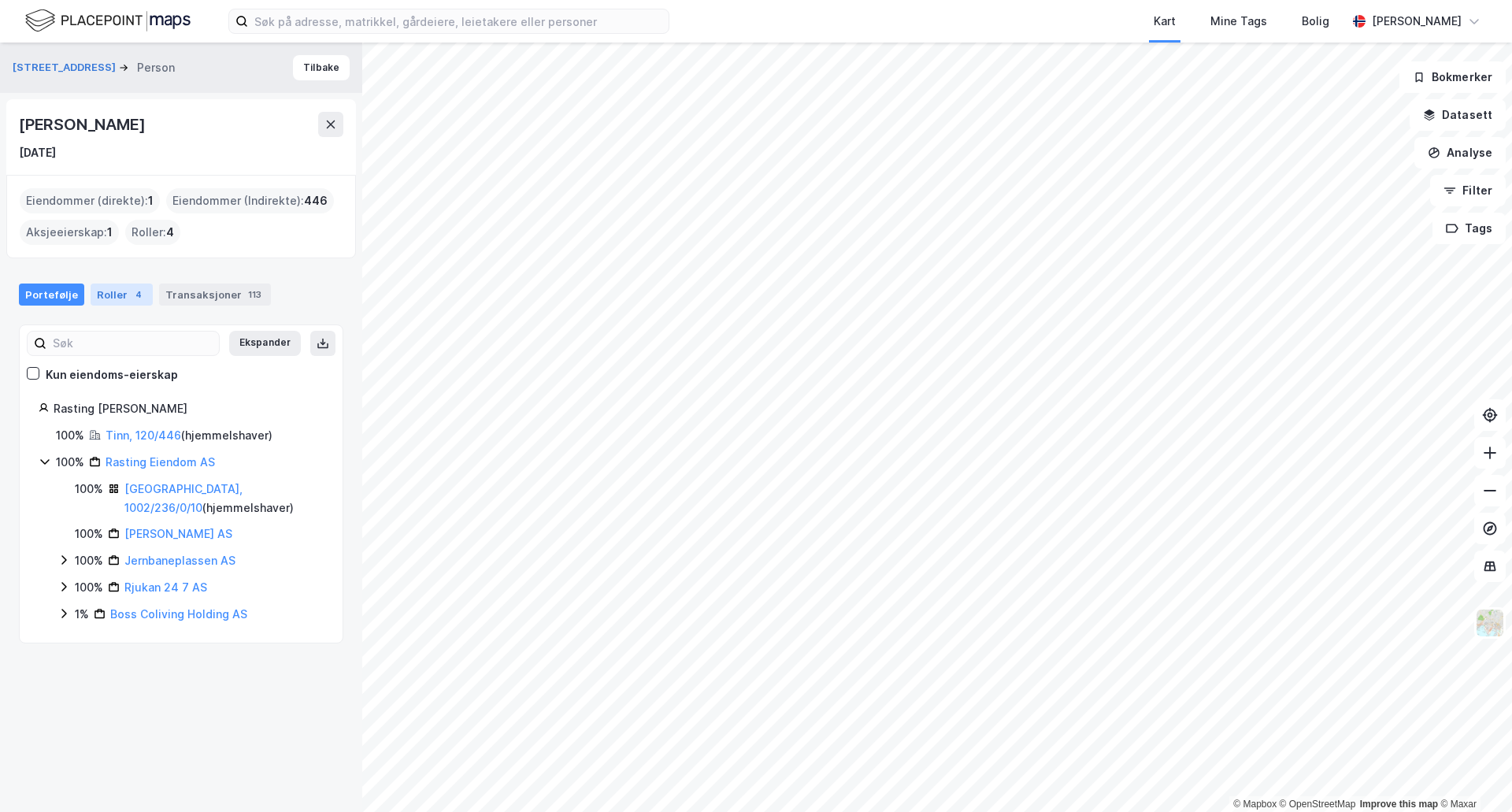
click at [108, 301] on div "Roller 4" at bounding box center [122, 294] width 62 height 22
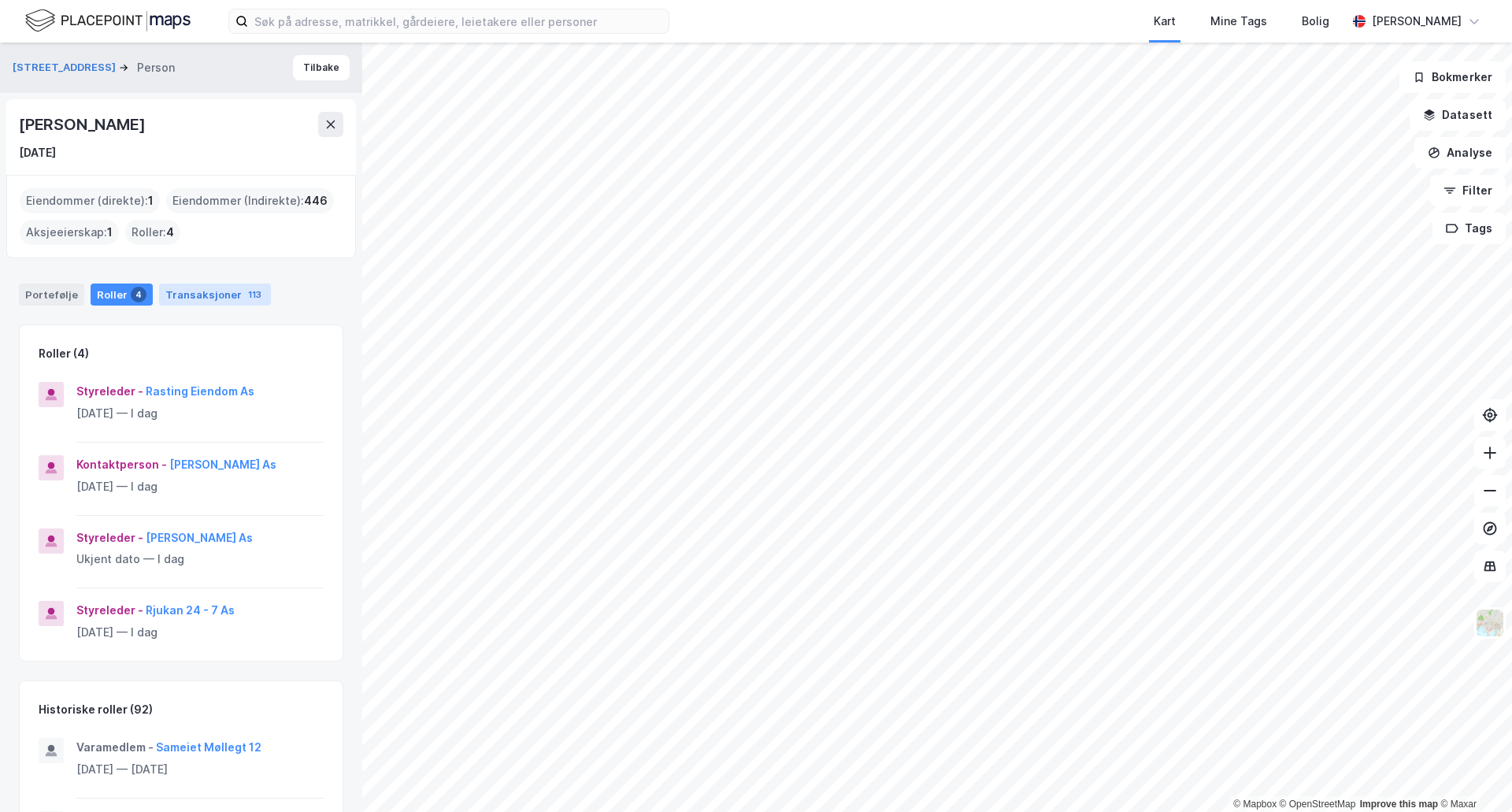
click at [194, 293] on div "Transaksjoner 113" at bounding box center [215, 294] width 111 height 22
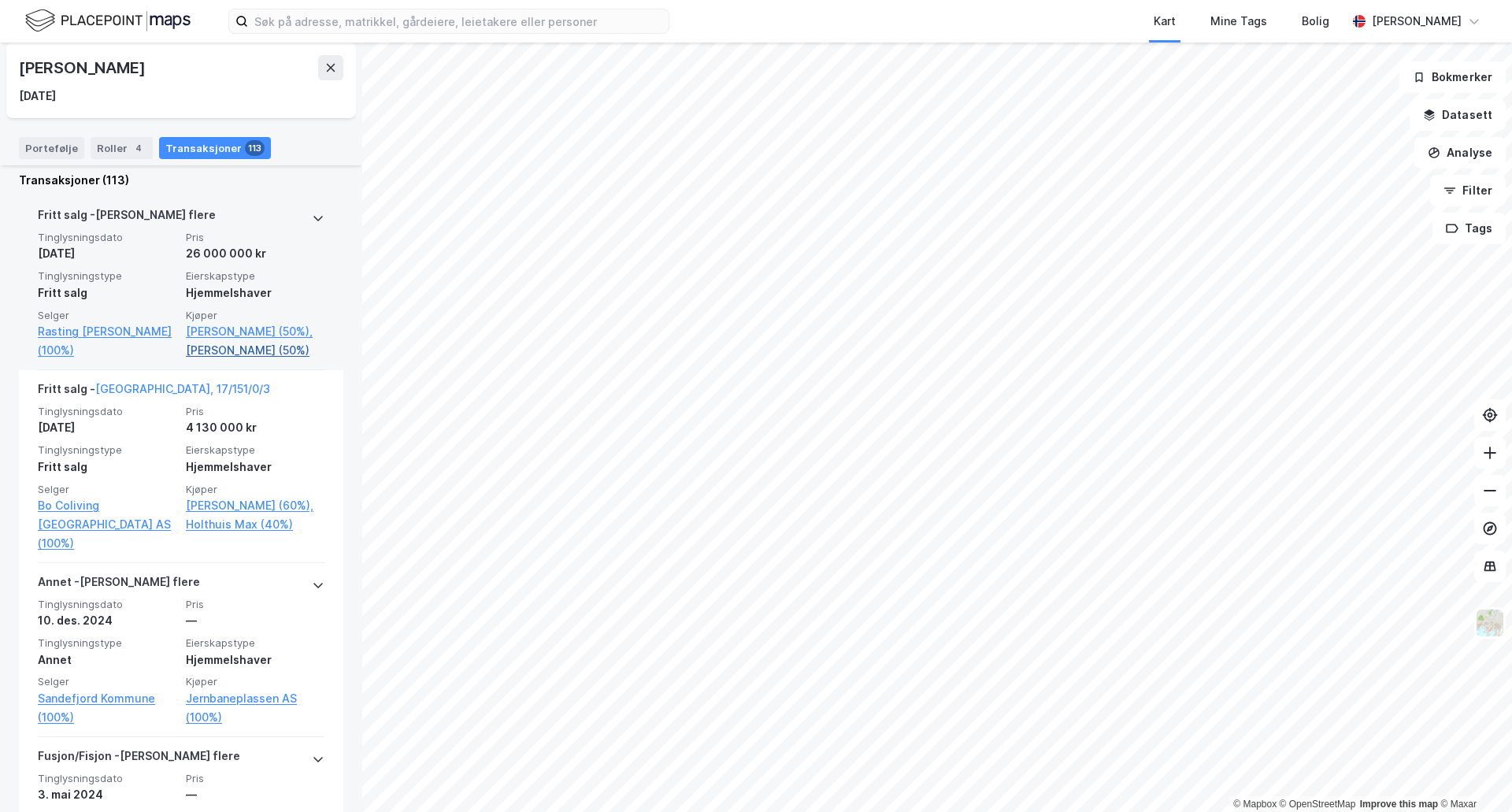
scroll to position [394, 0]
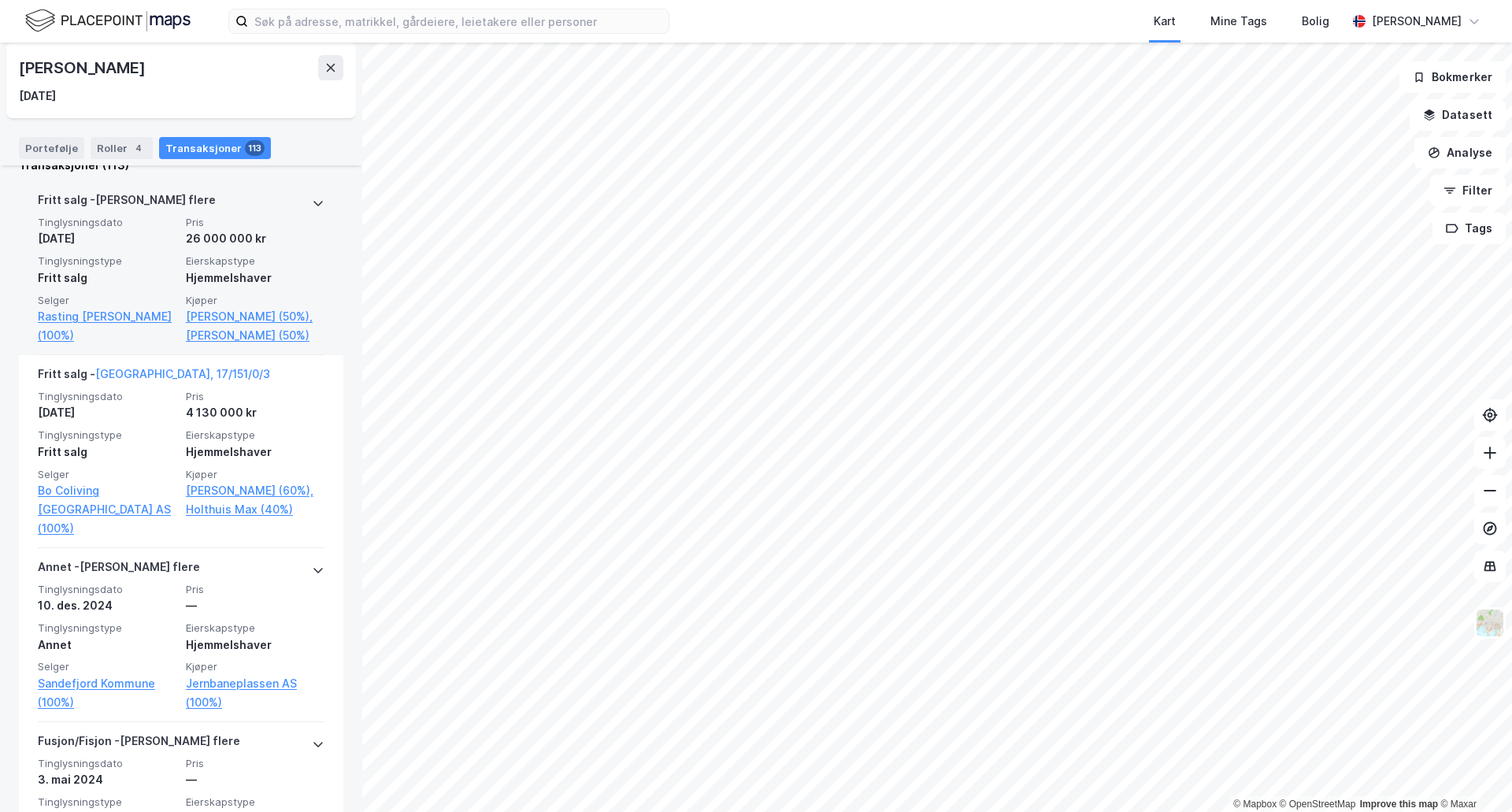
click at [164, 279] on div "Fritt salg" at bounding box center [107, 278] width 139 height 19
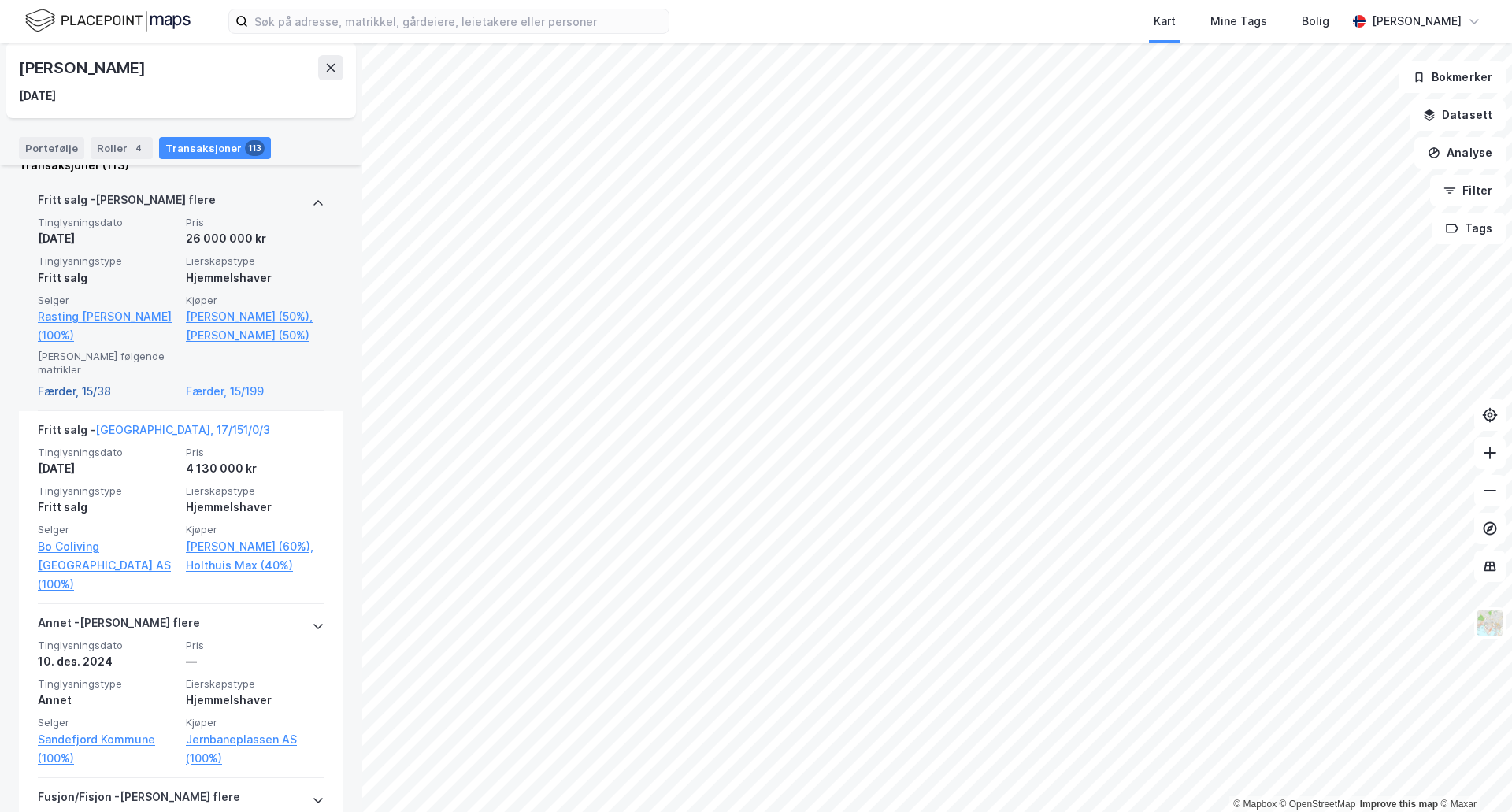
click at [105, 401] on link "Færder, 15/38" at bounding box center [107, 392] width 139 height 19
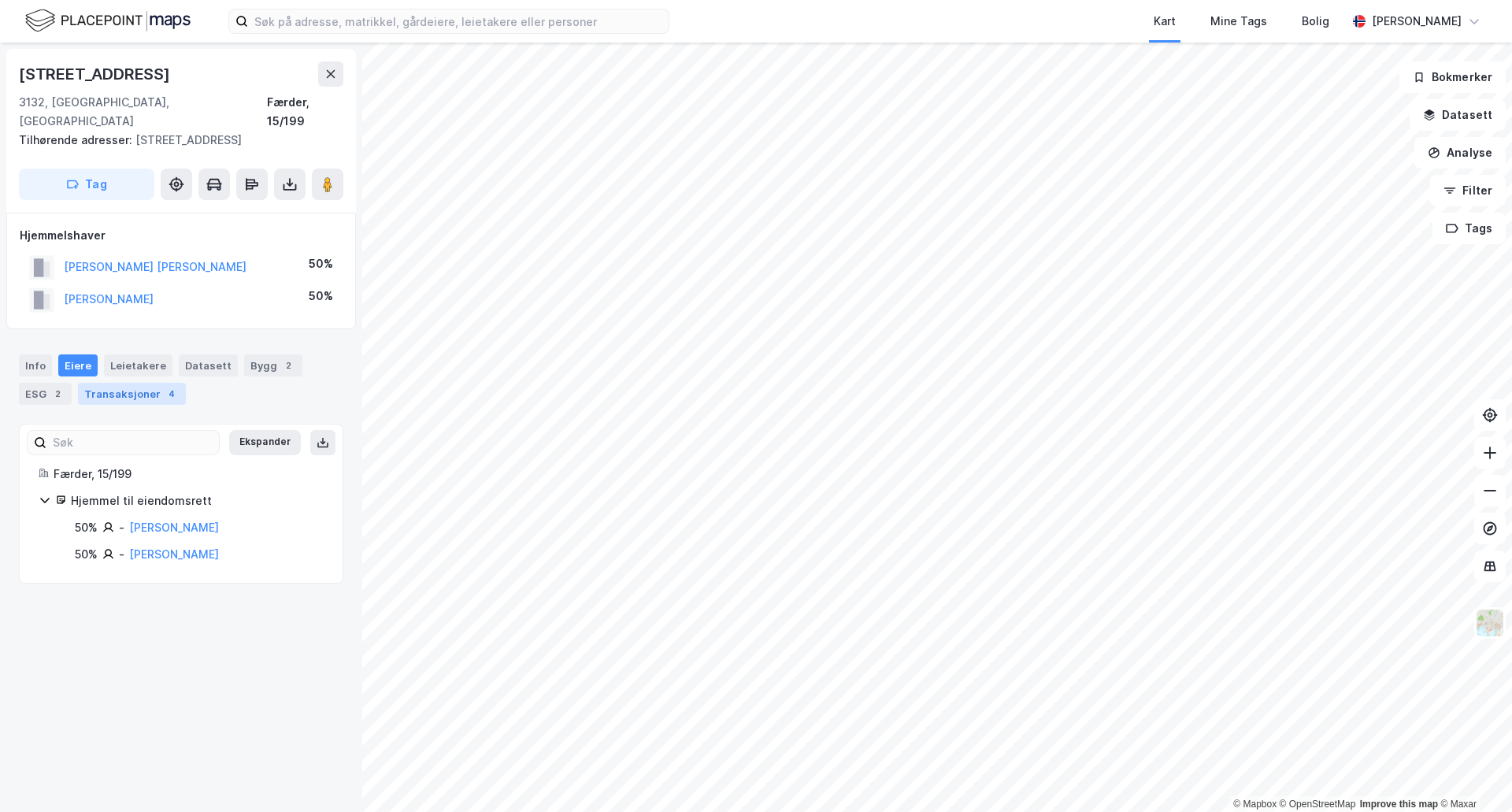
click at [129, 382] on div "Transaksjoner 4" at bounding box center [132, 393] width 108 height 22
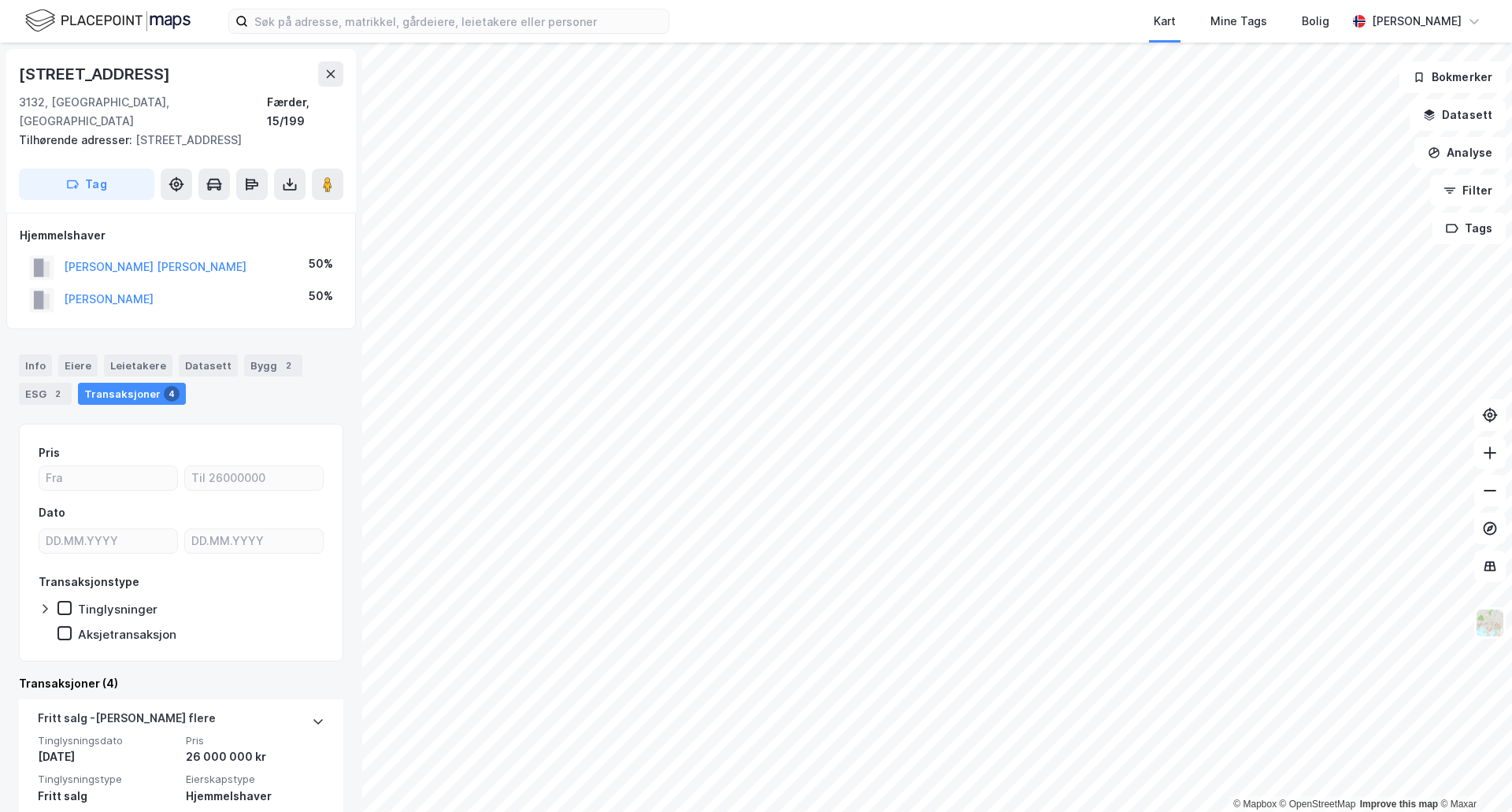
click at [117, 78] on div "[STREET_ADDRESS]" at bounding box center [96, 74] width 155 height 25
click at [193, 130] on div "Tilhørende adresser: [STREET_ADDRESS]" at bounding box center [175, 140] width 311 height 19
drag, startPoint x: 193, startPoint y: 126, endPoint x: 228, endPoint y: 124, distance: 35.1
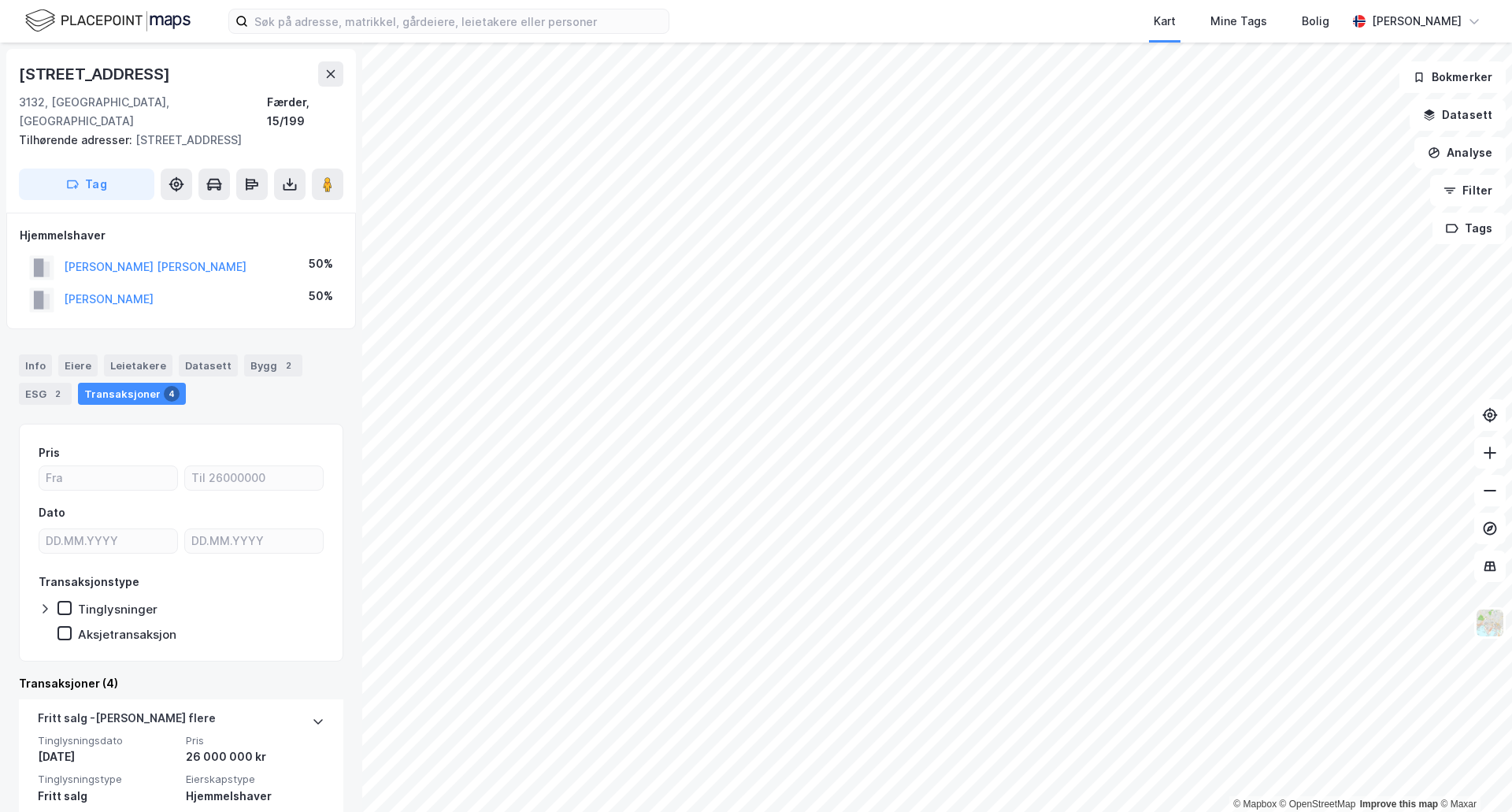
click at [228, 130] on div "Tilhørende adresser: [STREET_ADDRESS]" at bounding box center [175, 140] width 311 height 19
click at [333, 83] on button at bounding box center [330, 74] width 25 height 25
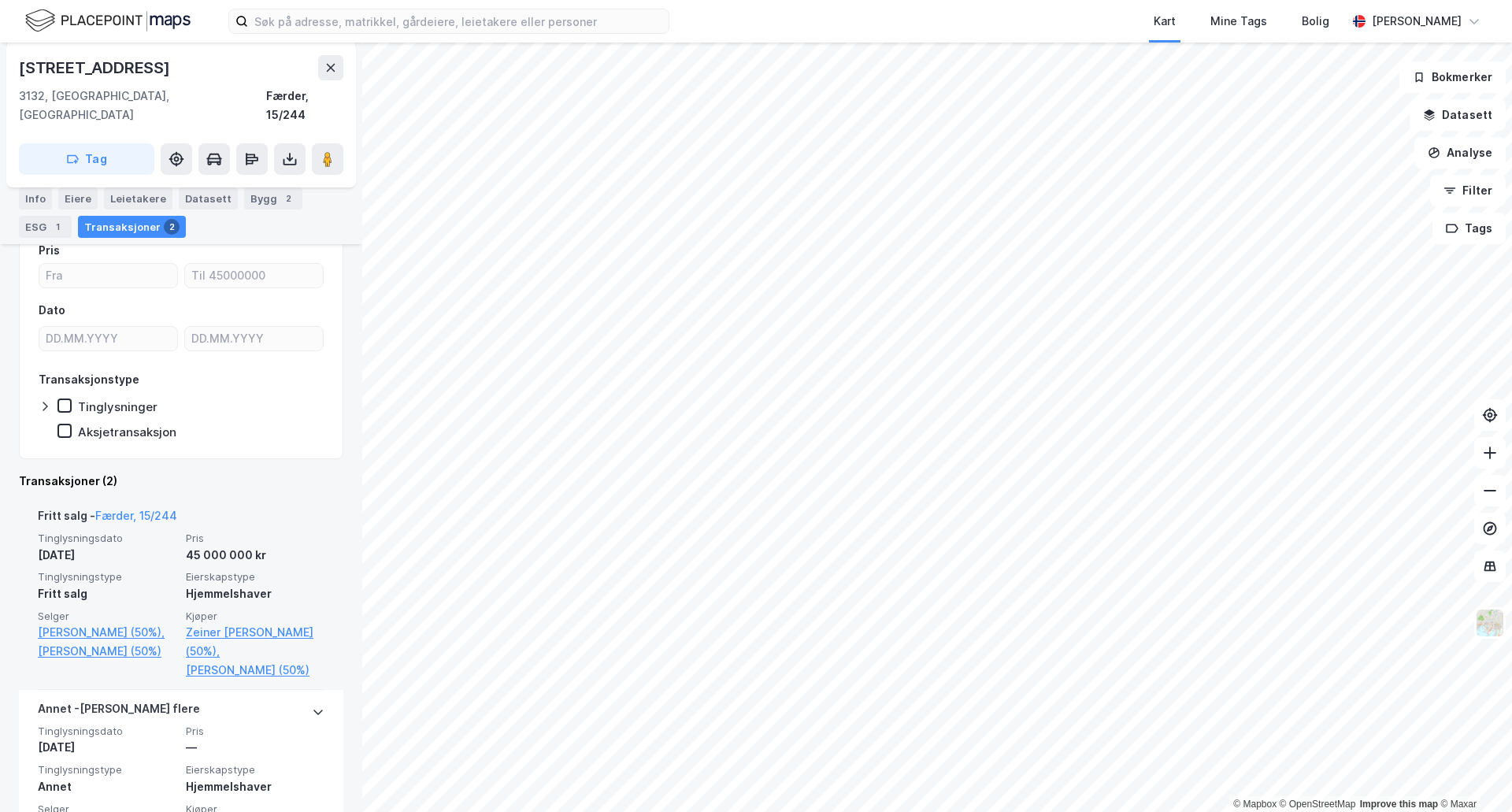
scroll to position [292, 0]
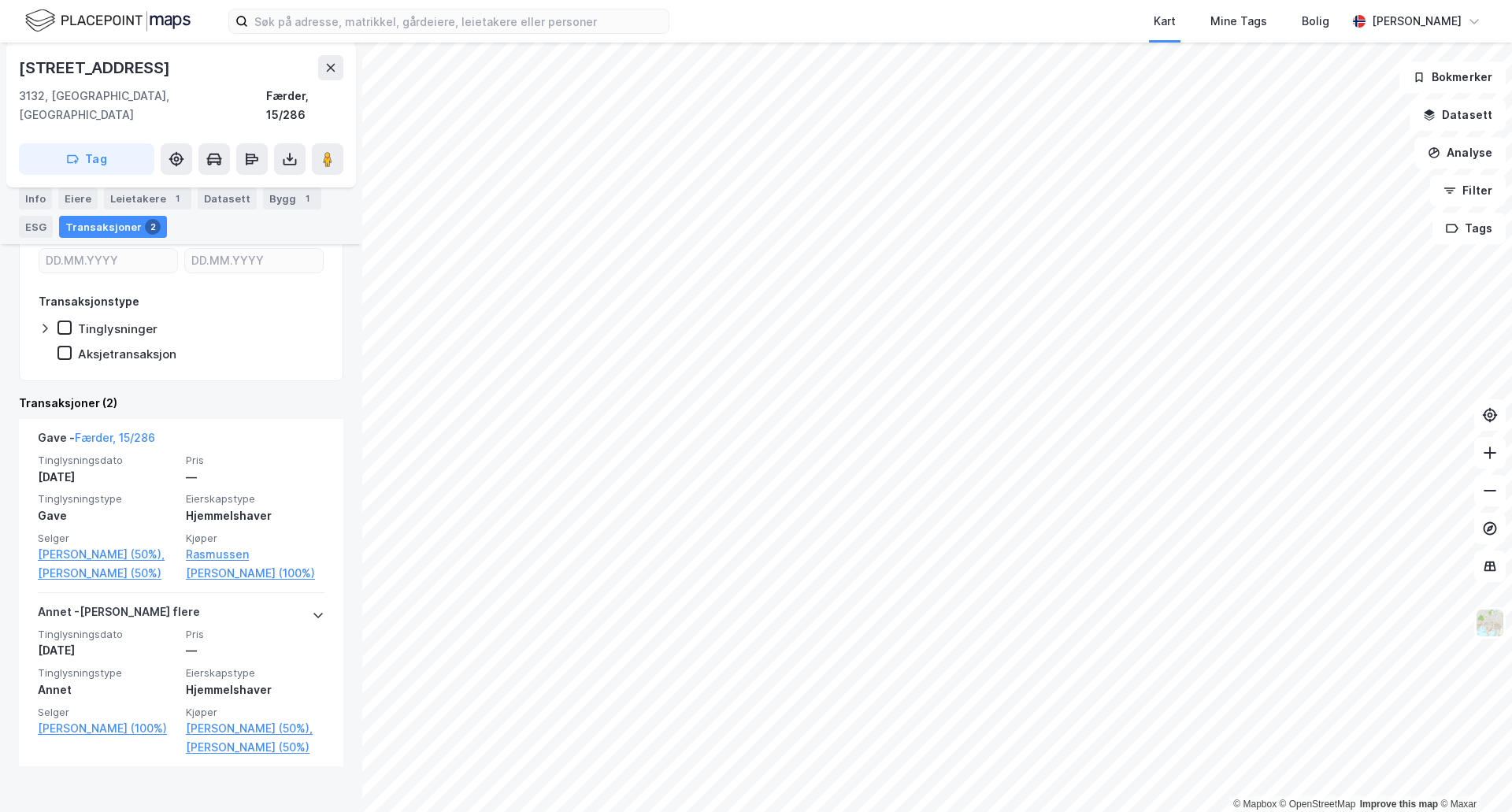
scroll to position [259, 0]
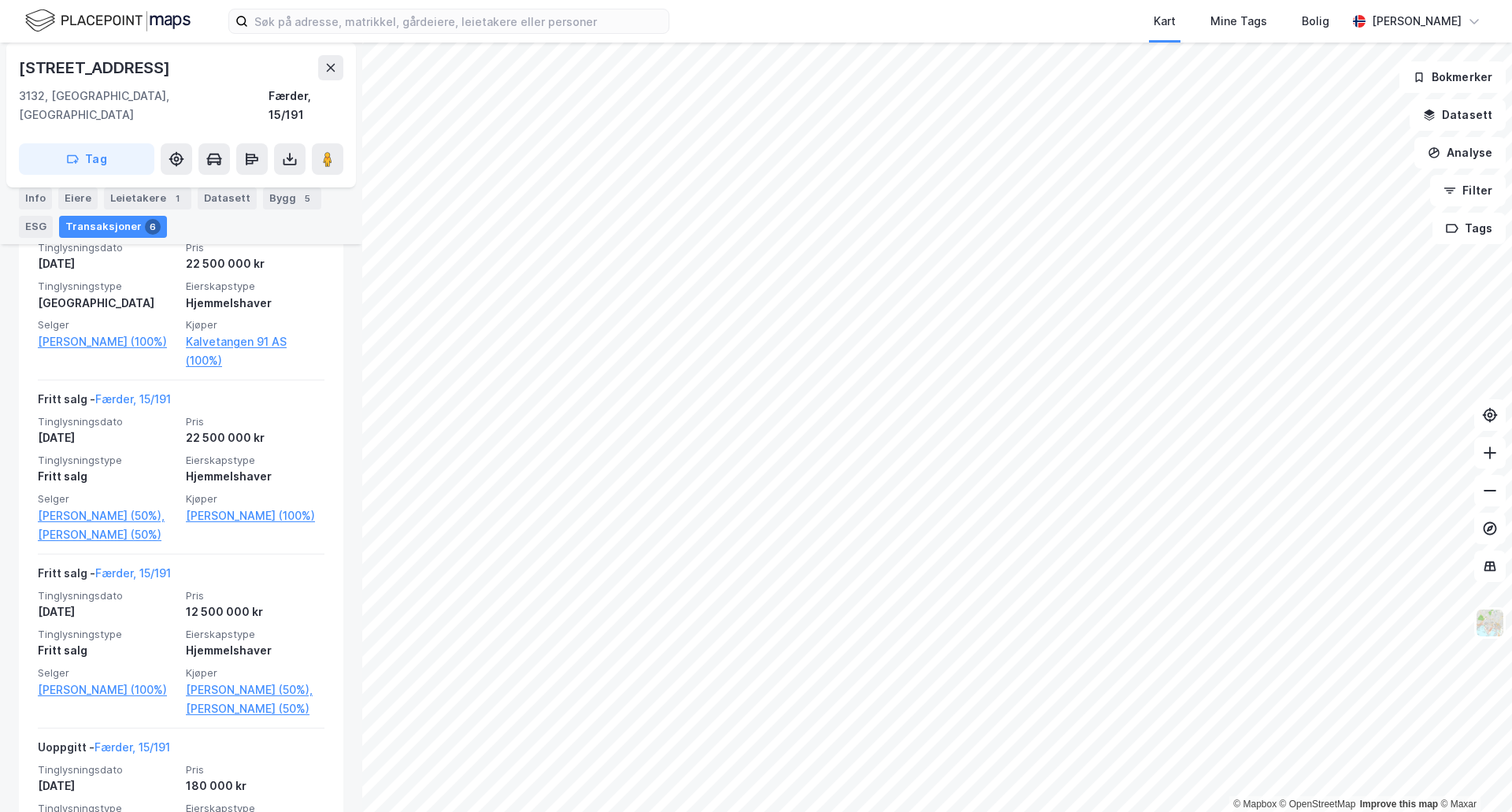
scroll to position [867, 0]
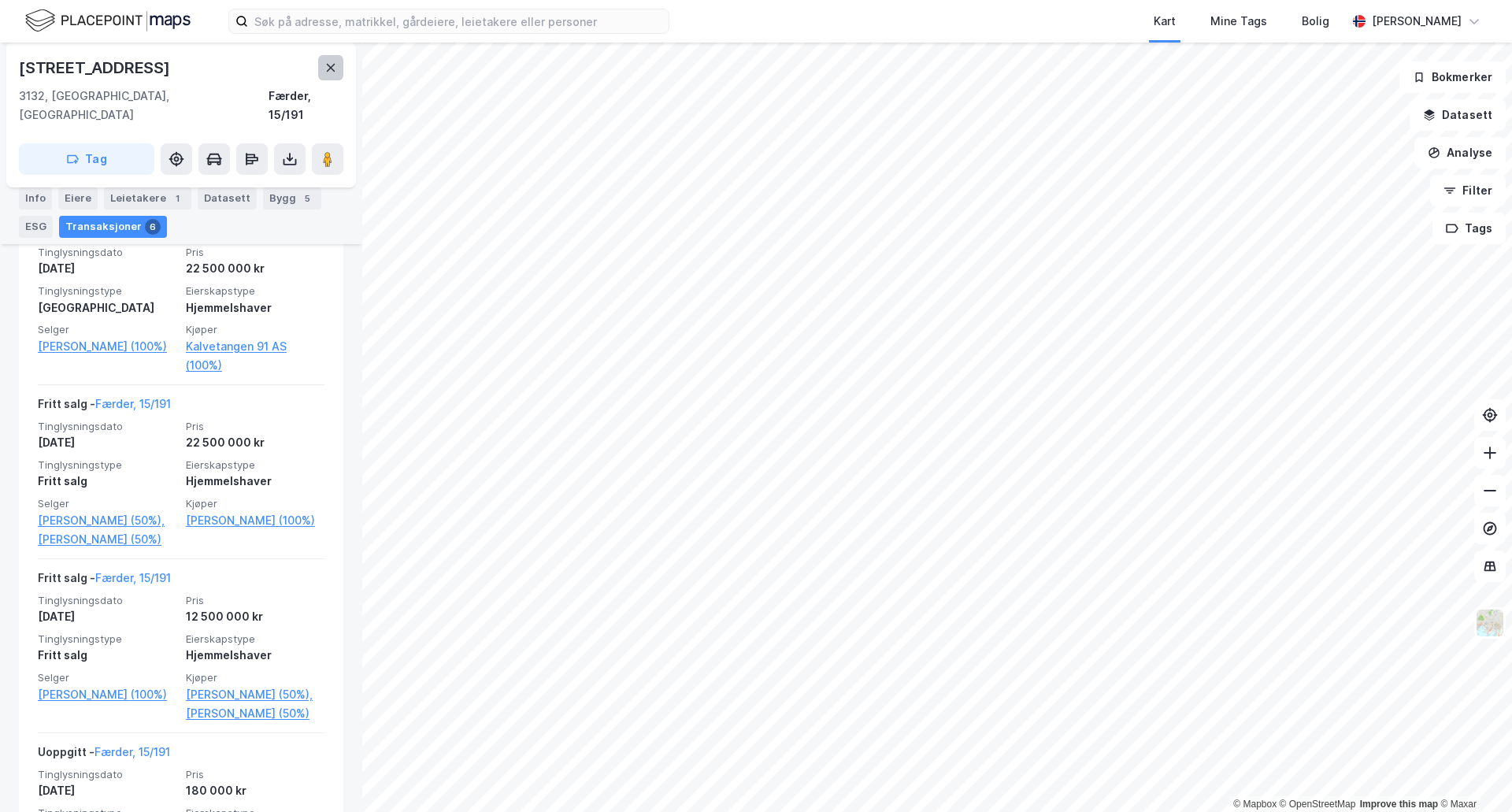
click at [334, 66] on icon at bounding box center [330, 67] width 12 height 12
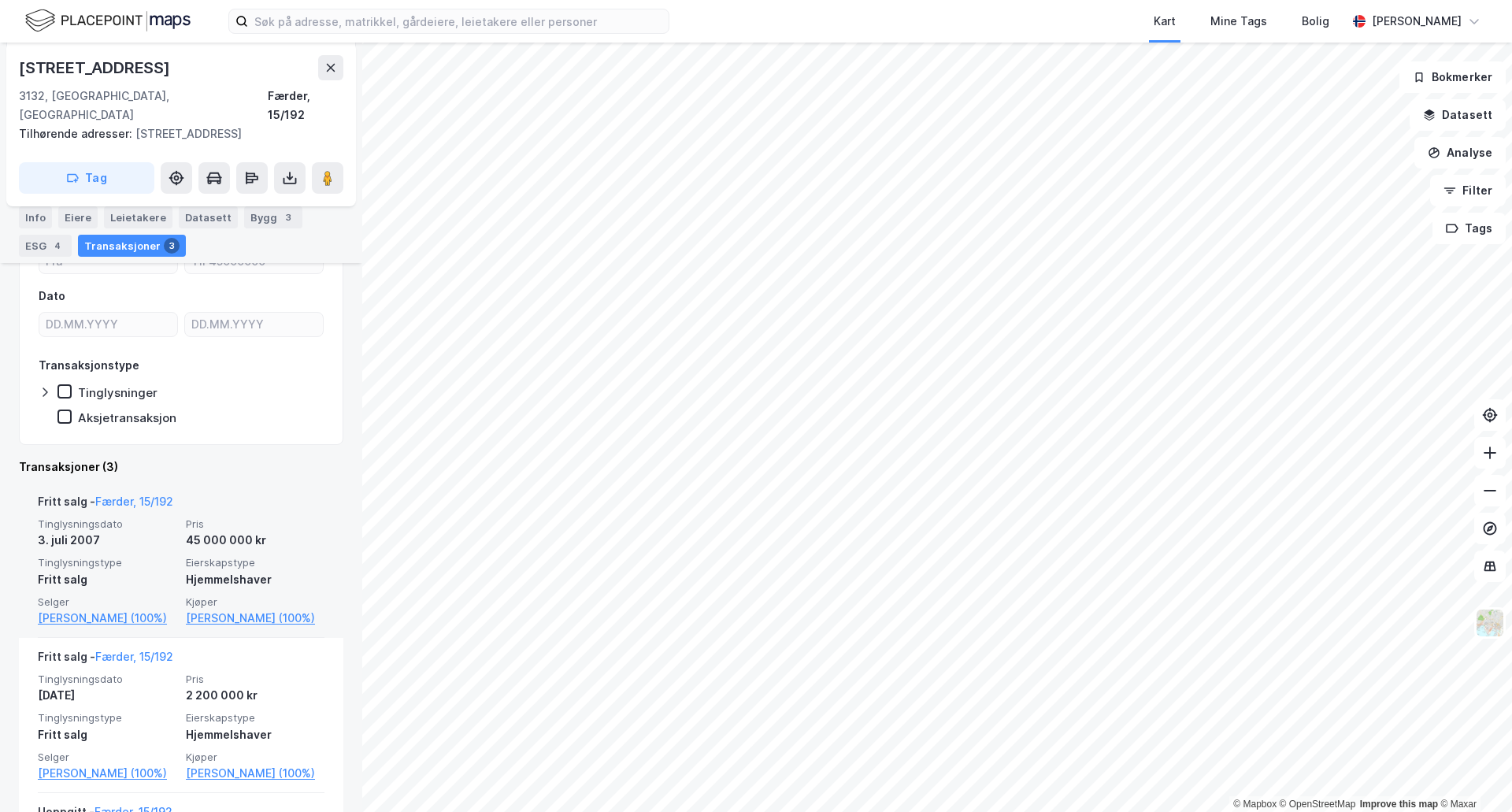
scroll to position [315, 0]
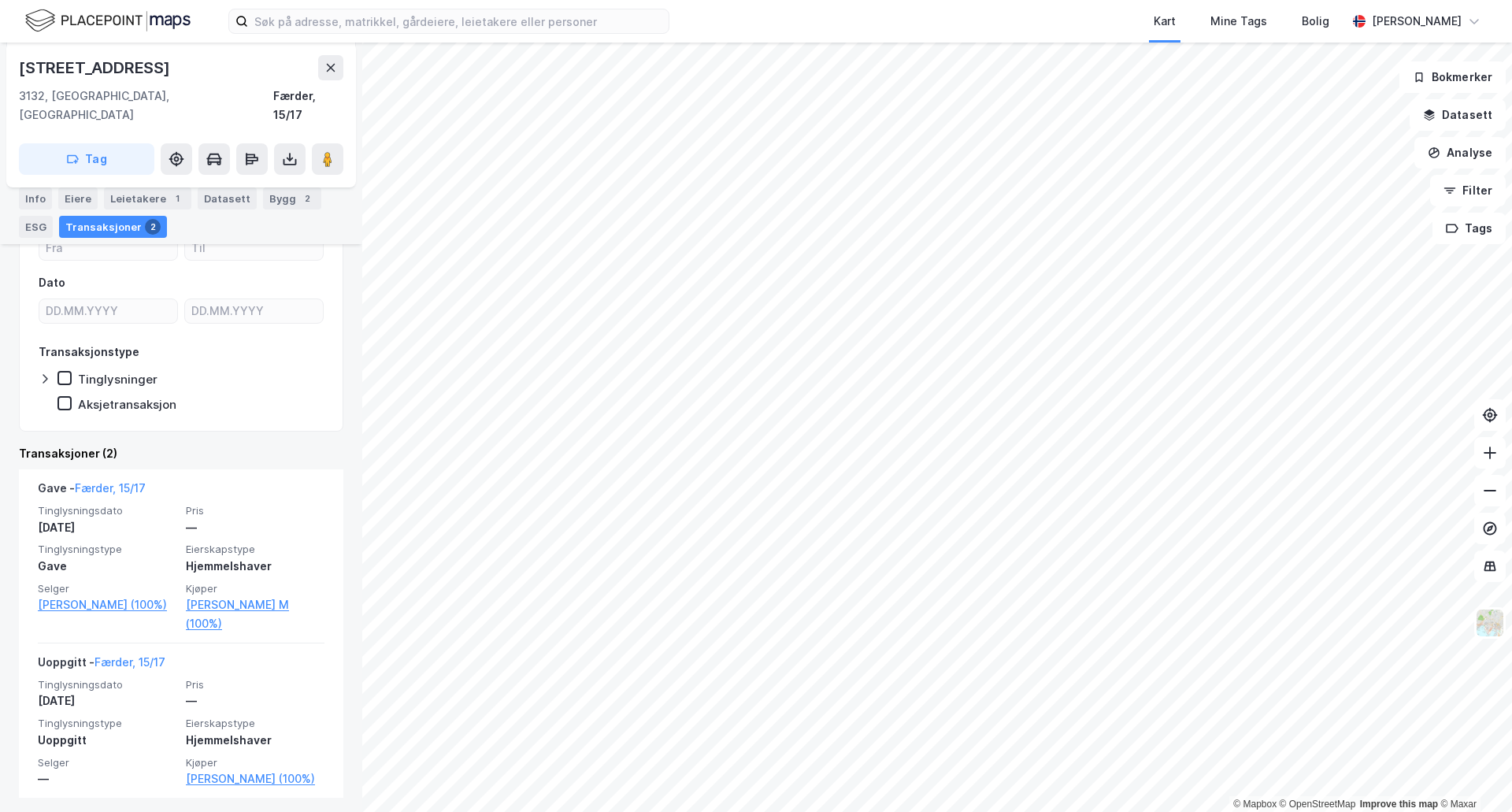
scroll to position [183, 0]
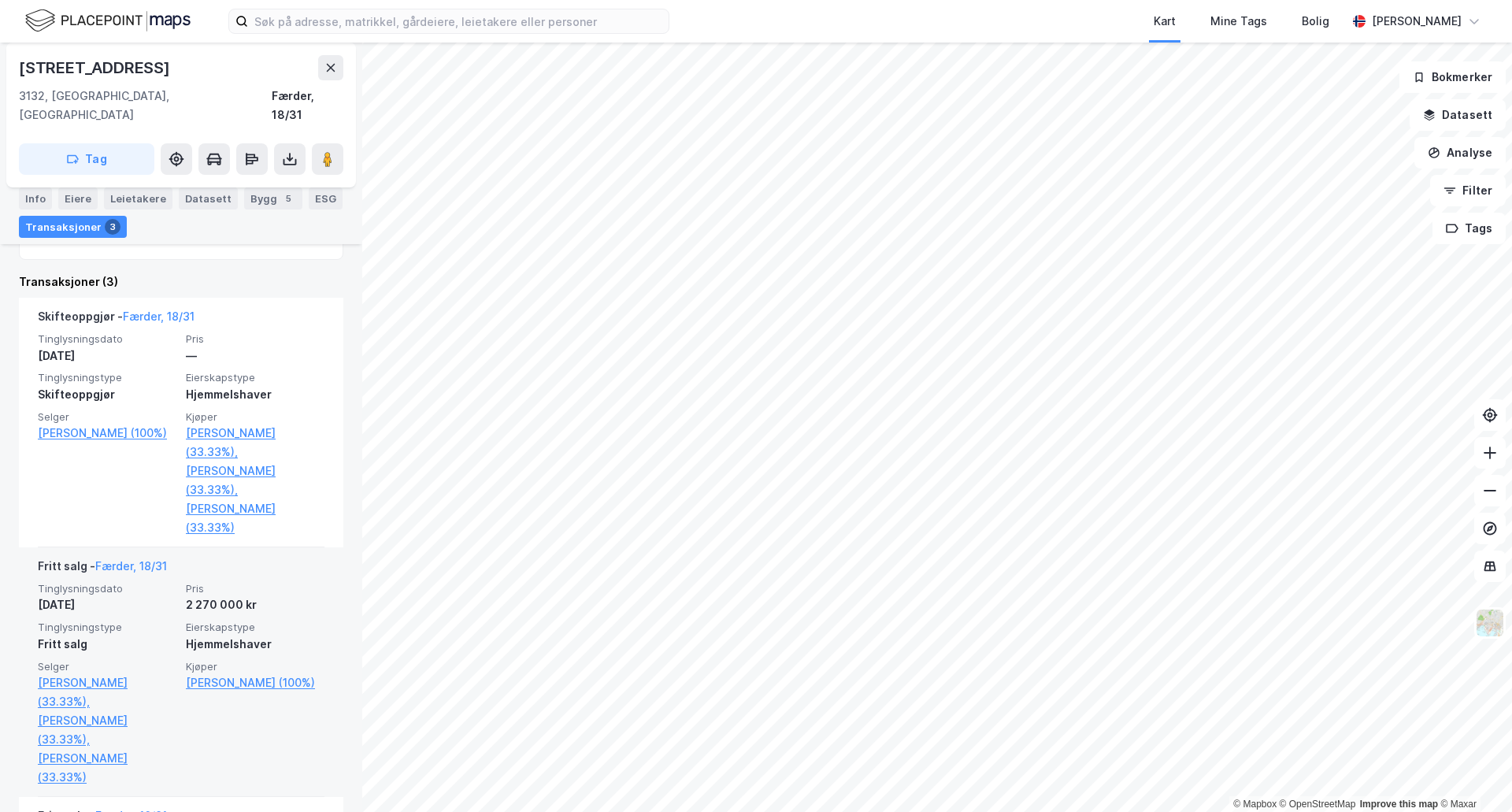
scroll to position [377, 0]
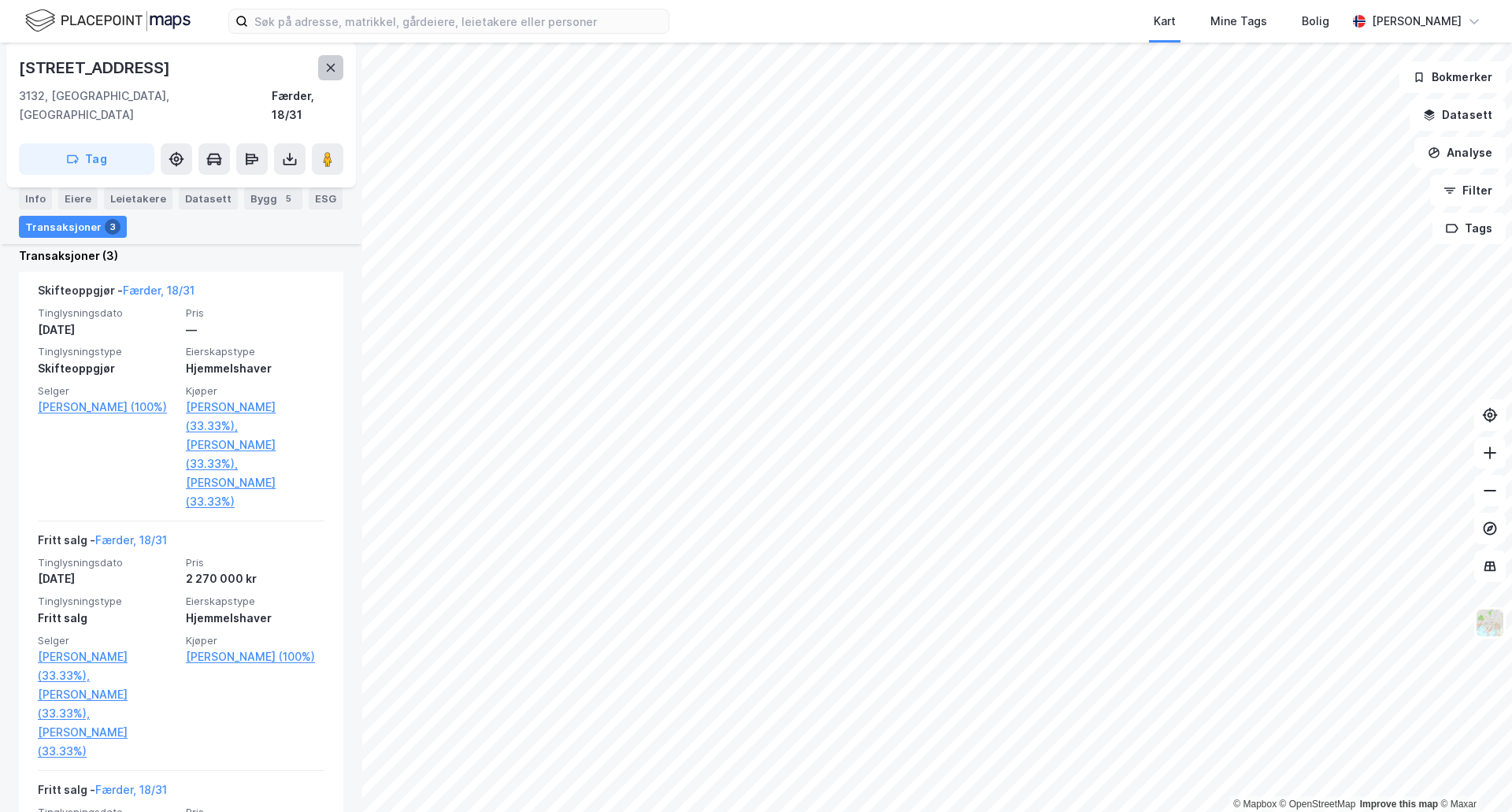
click at [337, 71] on button at bounding box center [330, 67] width 25 height 25
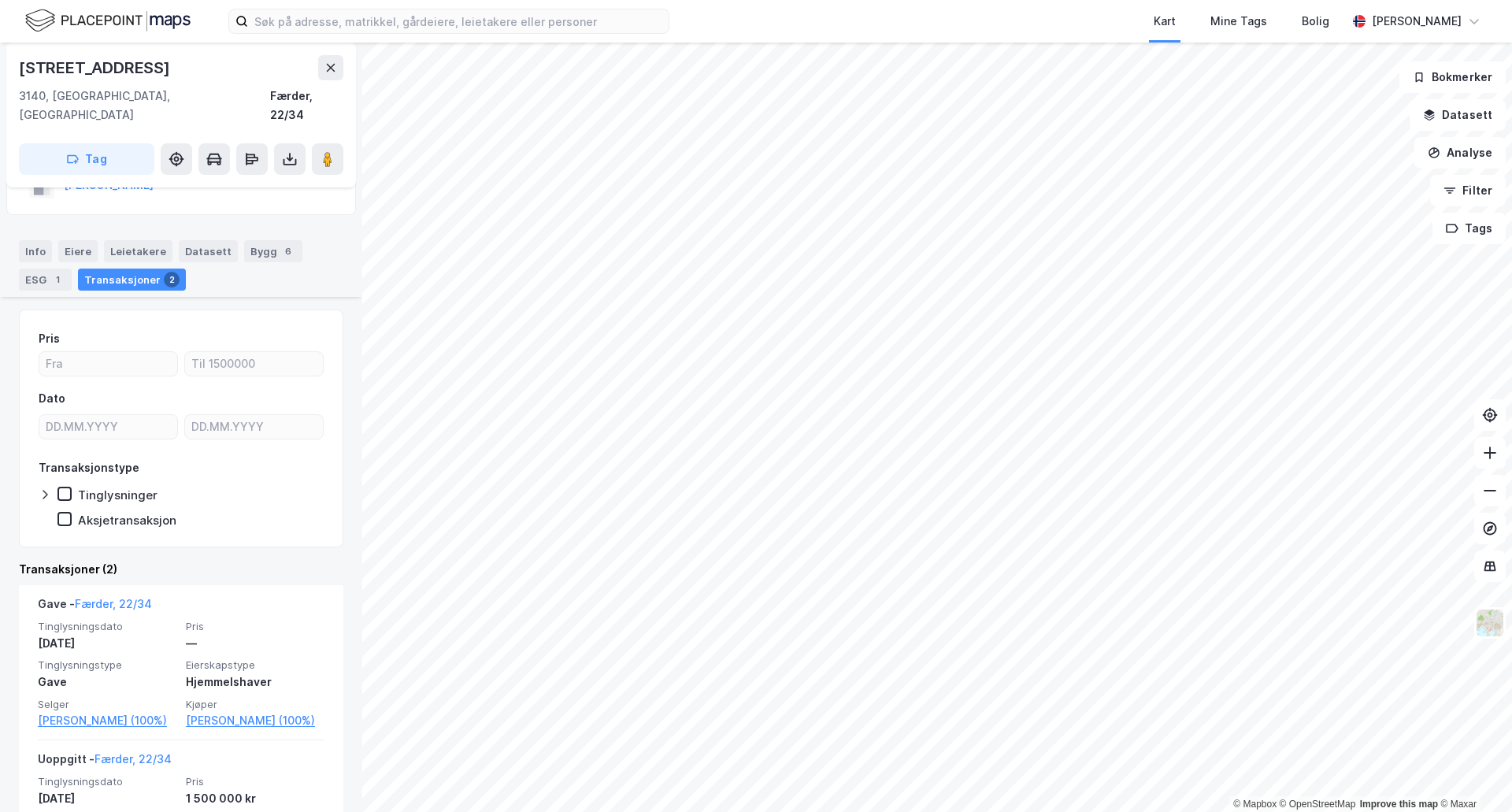
scroll to position [164, 0]
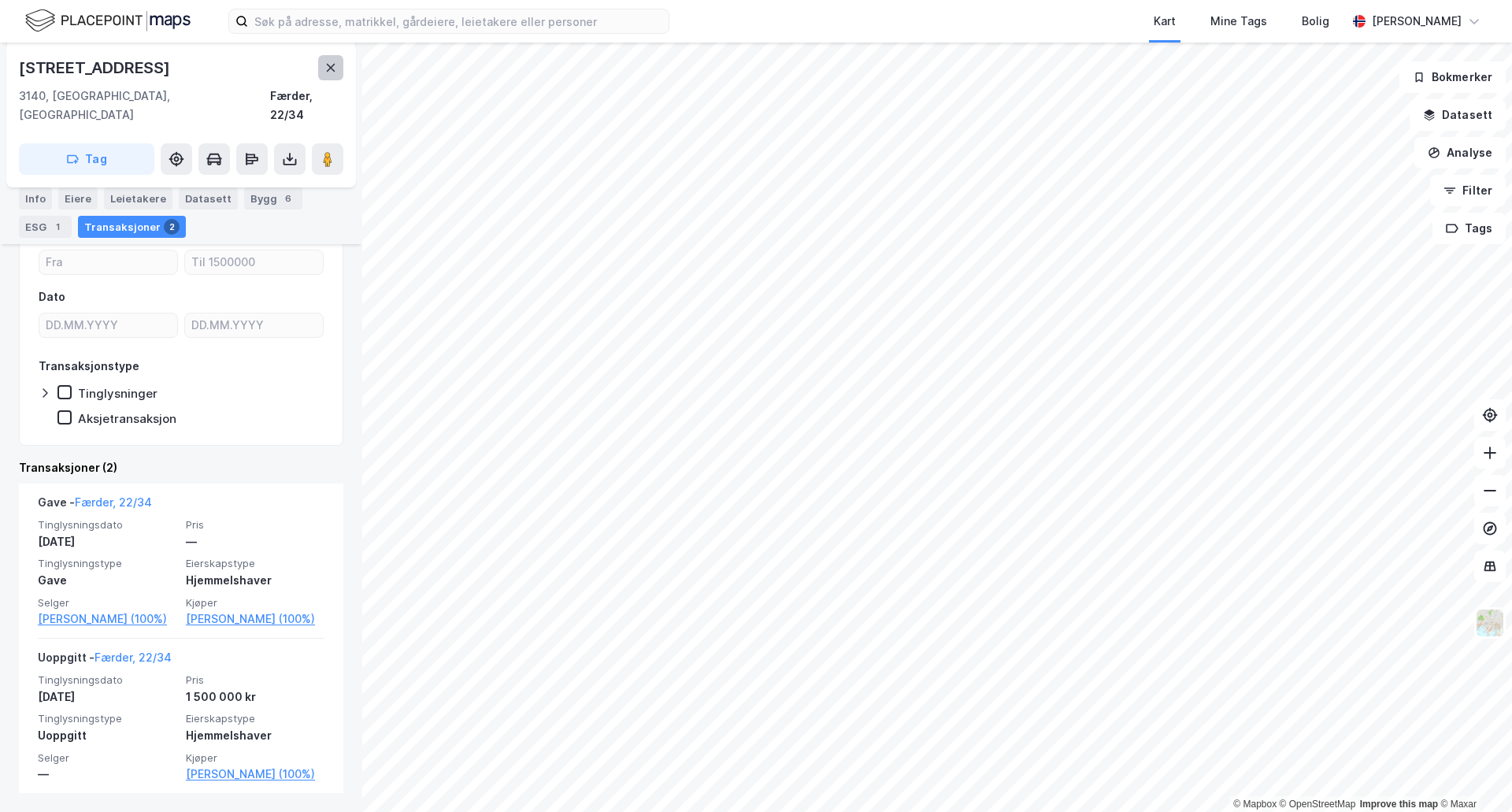
click at [330, 75] on button at bounding box center [330, 67] width 25 height 25
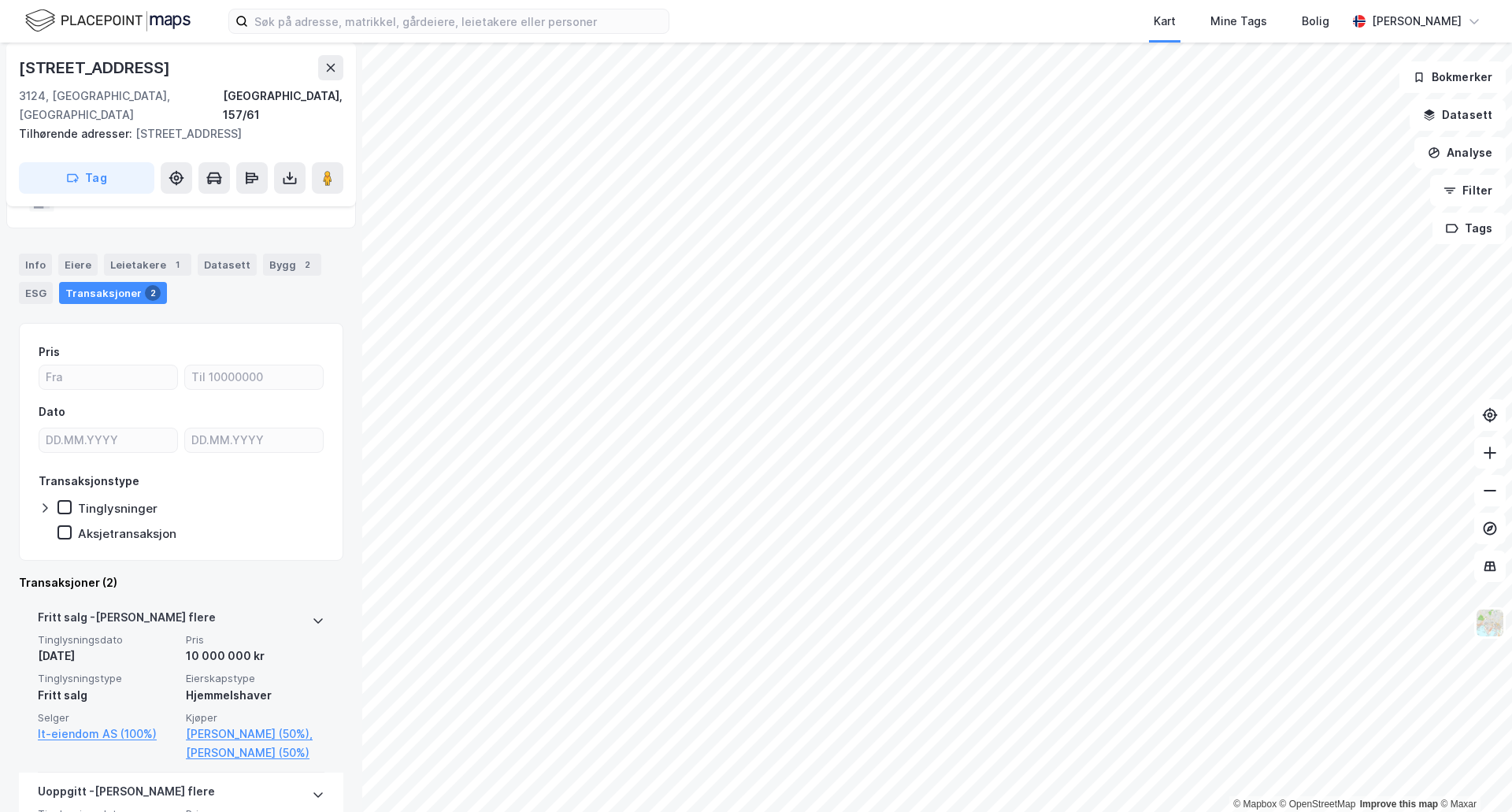
scroll to position [216, 0]
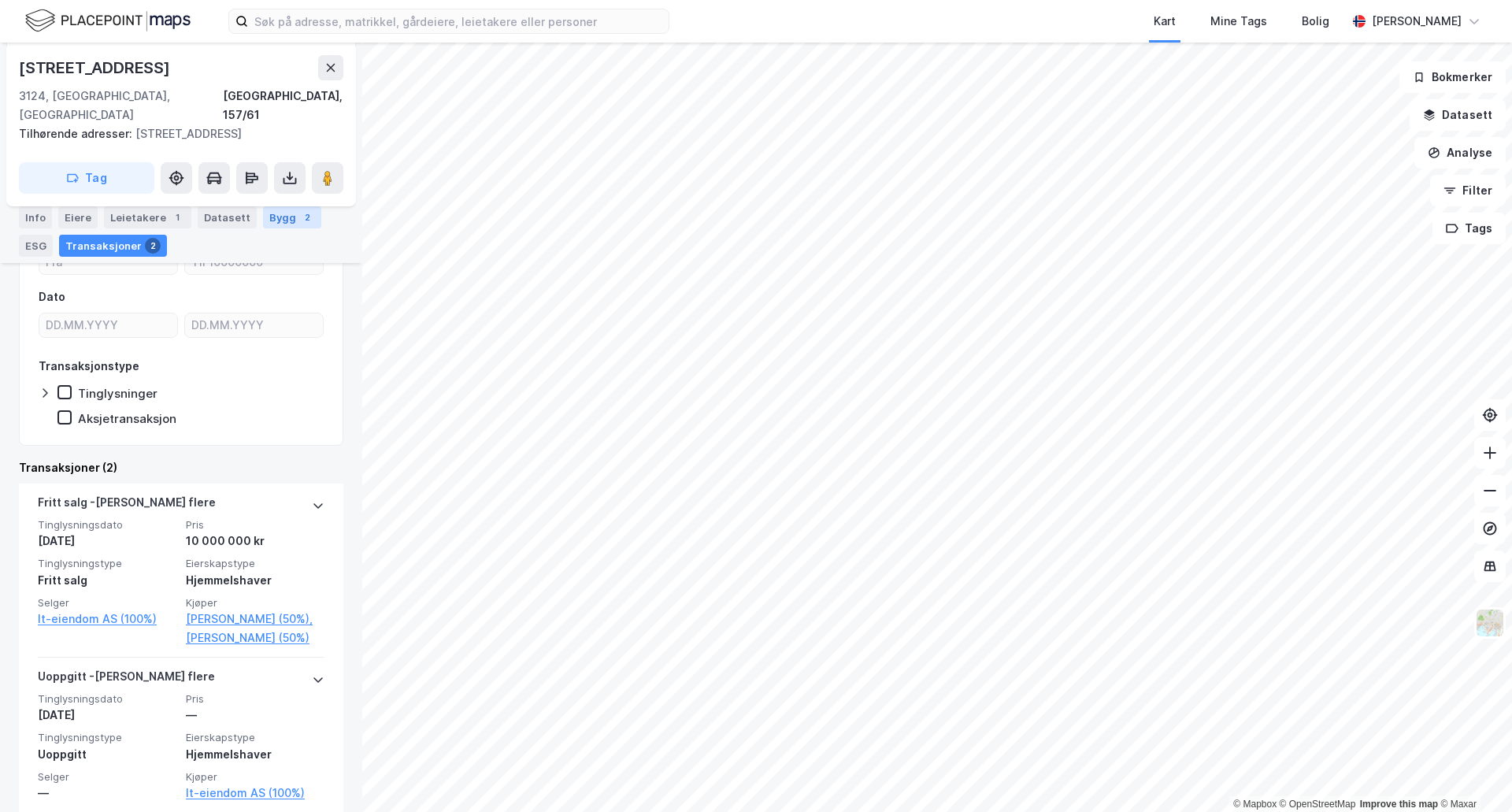
click at [263, 226] on div "Bygg 2" at bounding box center [293, 217] width 59 height 22
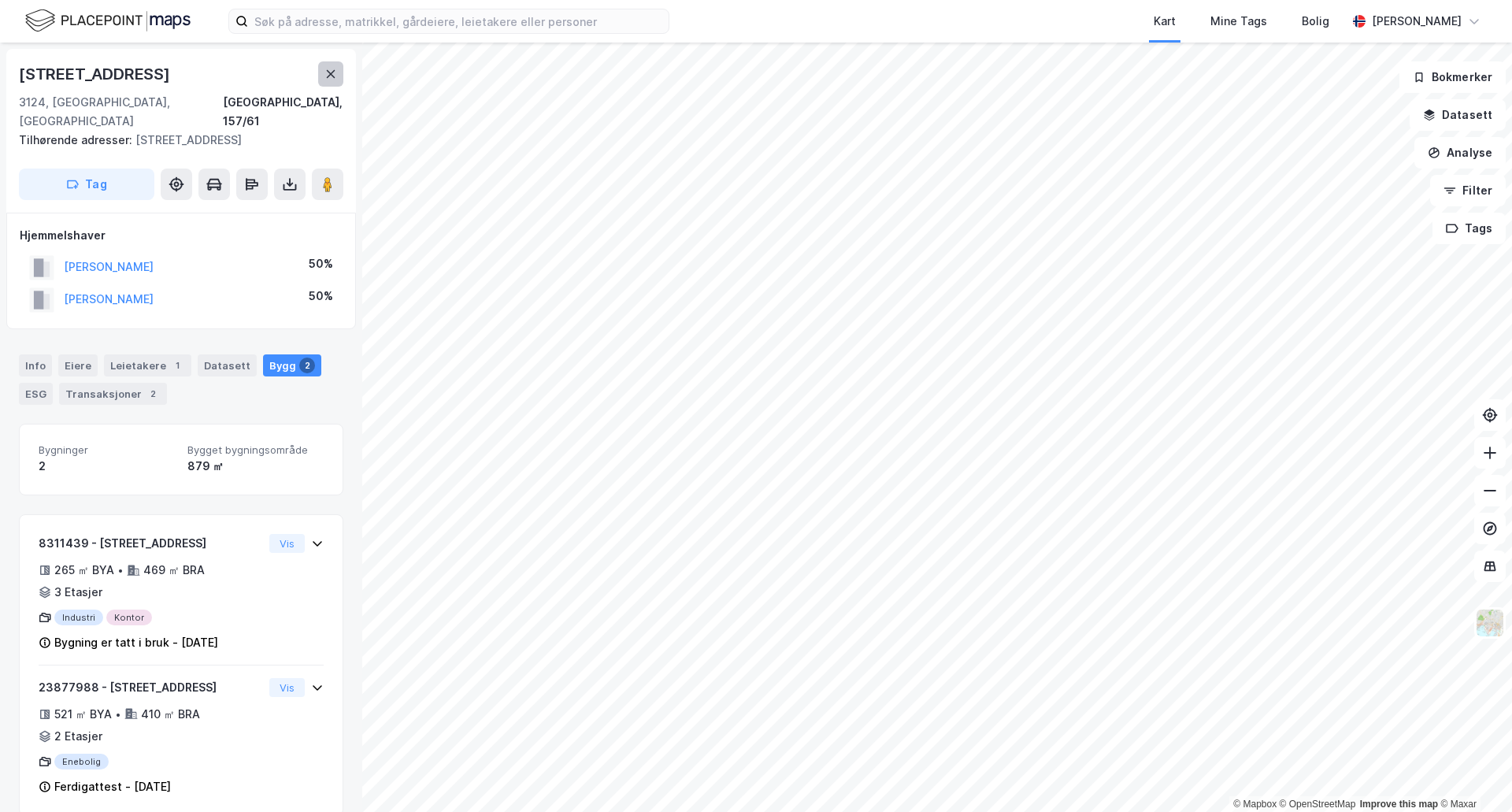
click at [323, 71] on button at bounding box center [330, 74] width 25 height 25
